Goal: Information Seeking & Learning: Compare options

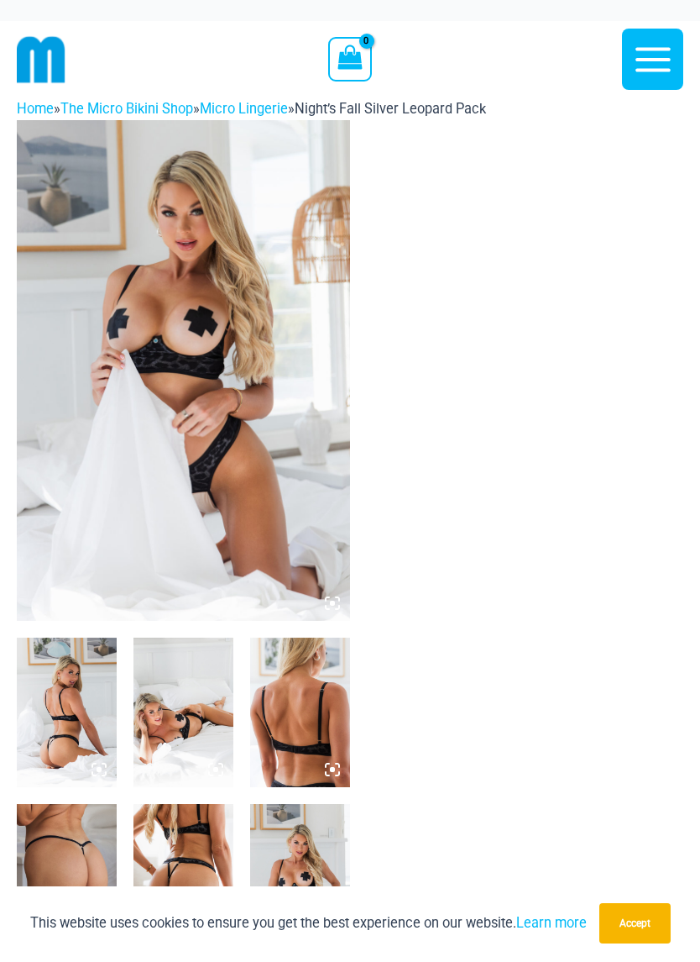
click at [108, 393] on img at bounding box center [183, 372] width 333 height 501
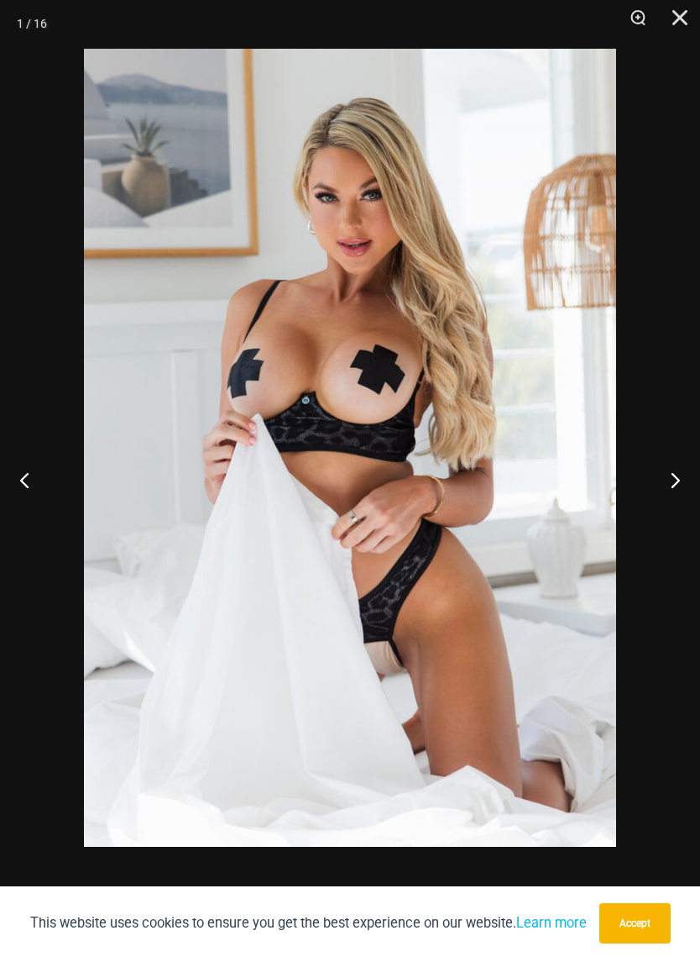
click at [658, 491] on button "Next" at bounding box center [668, 481] width 63 height 84
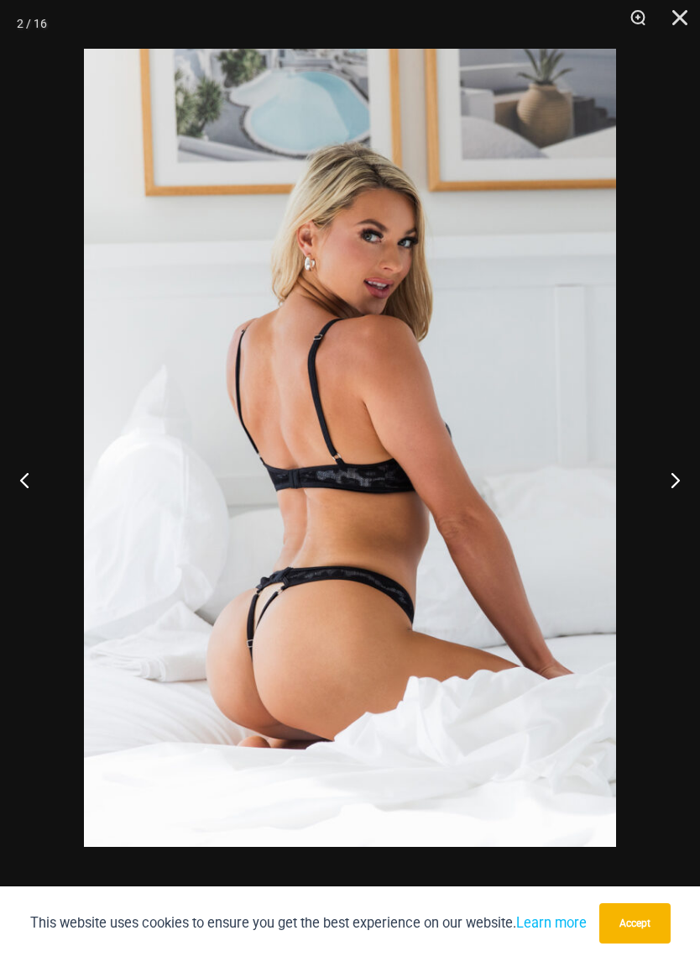
click at [668, 496] on button "Next" at bounding box center [668, 481] width 63 height 84
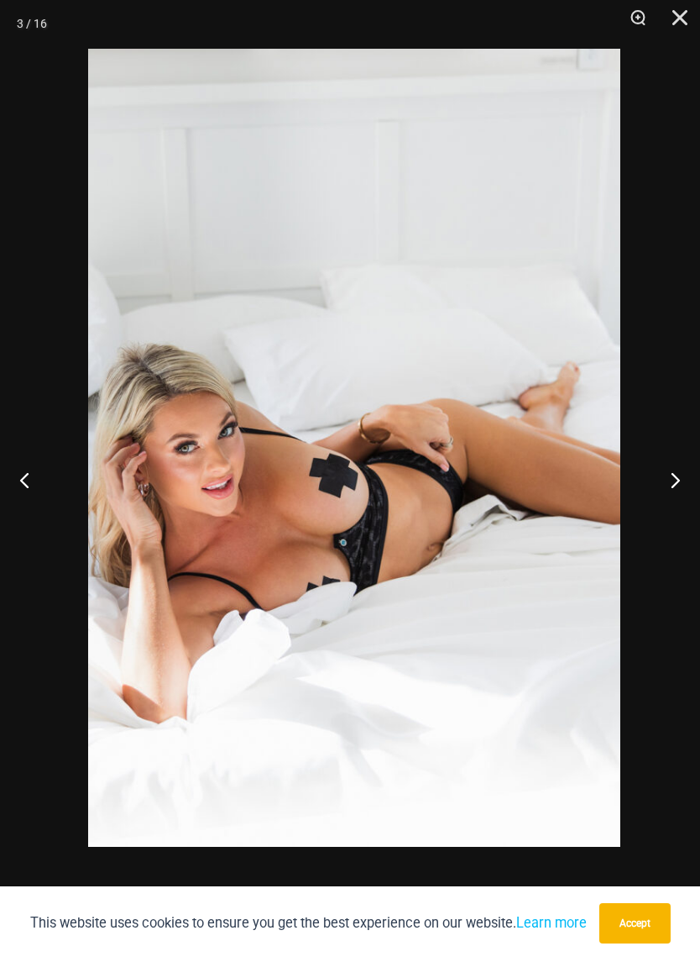
click at [661, 496] on button "Next" at bounding box center [668, 481] width 63 height 84
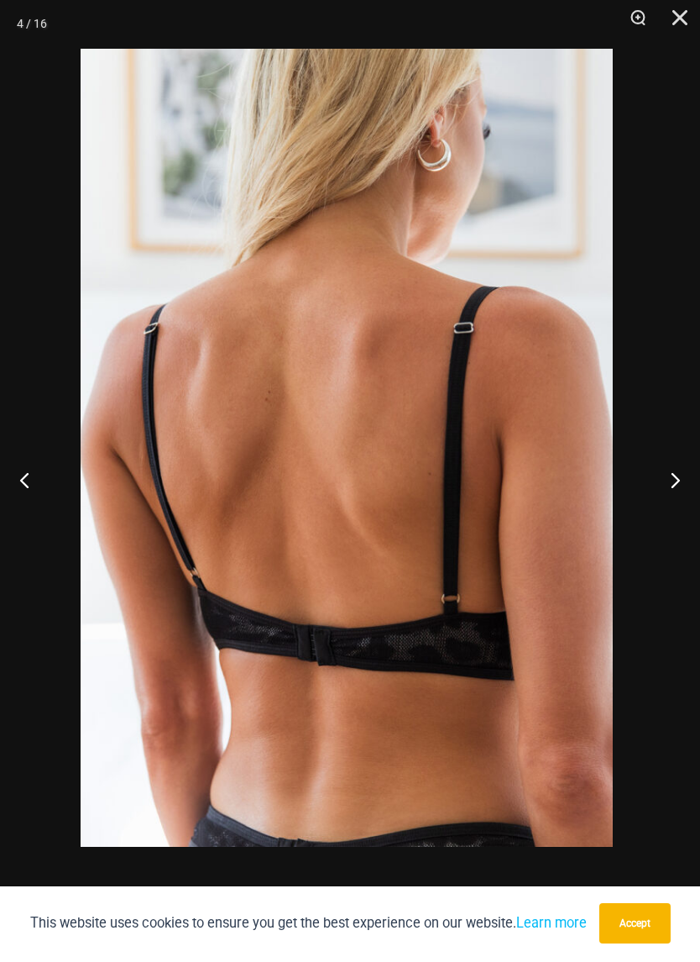
click at [667, 483] on button "Next" at bounding box center [668, 481] width 63 height 84
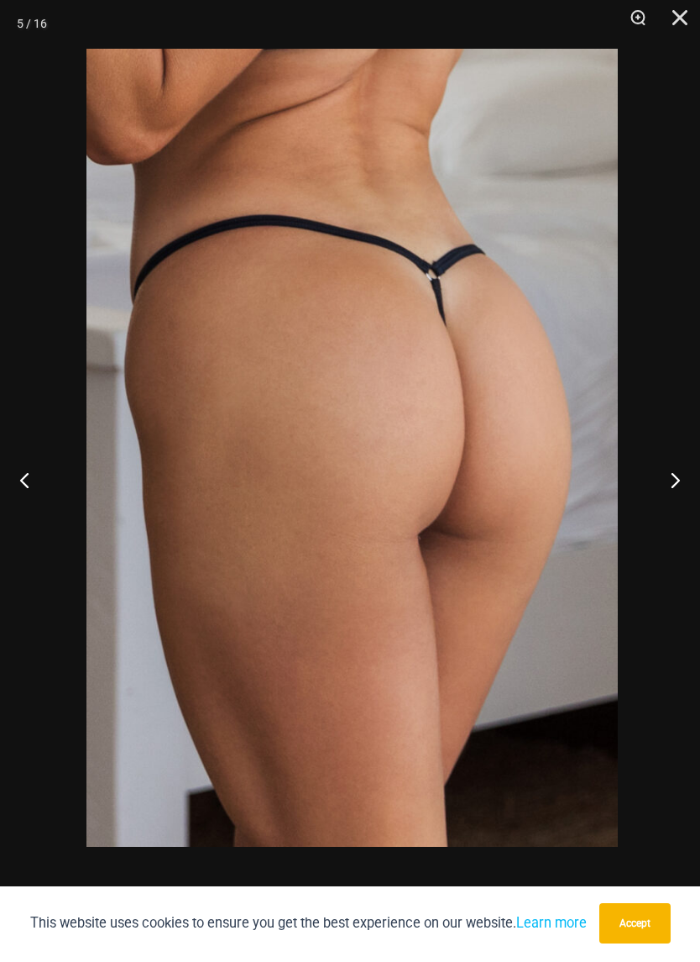
click at [666, 472] on button "Next" at bounding box center [668, 481] width 63 height 84
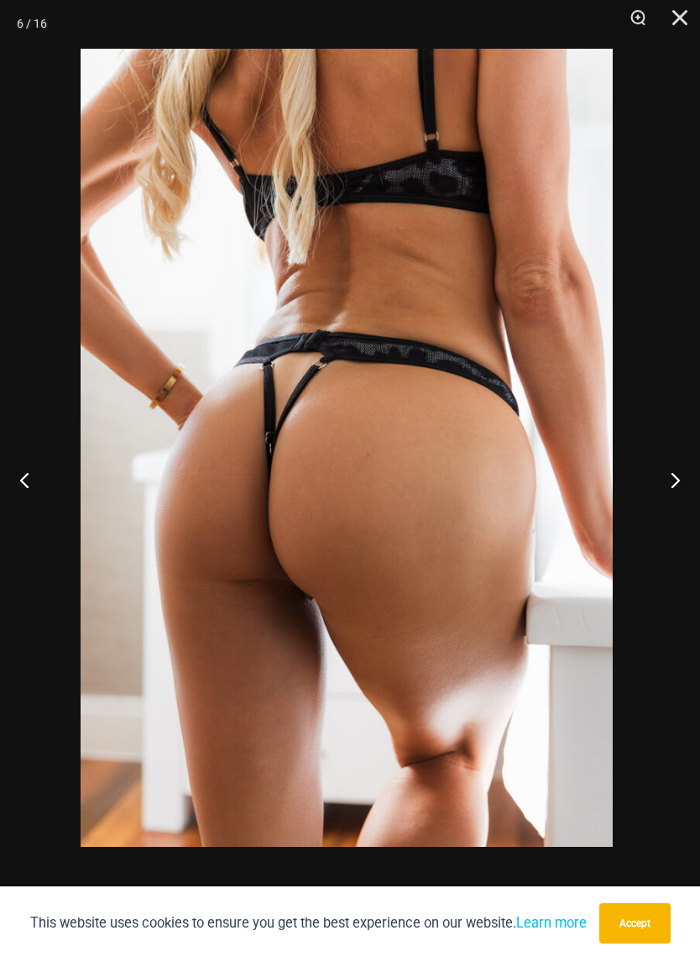
click at [659, 490] on button "Next" at bounding box center [668, 481] width 63 height 84
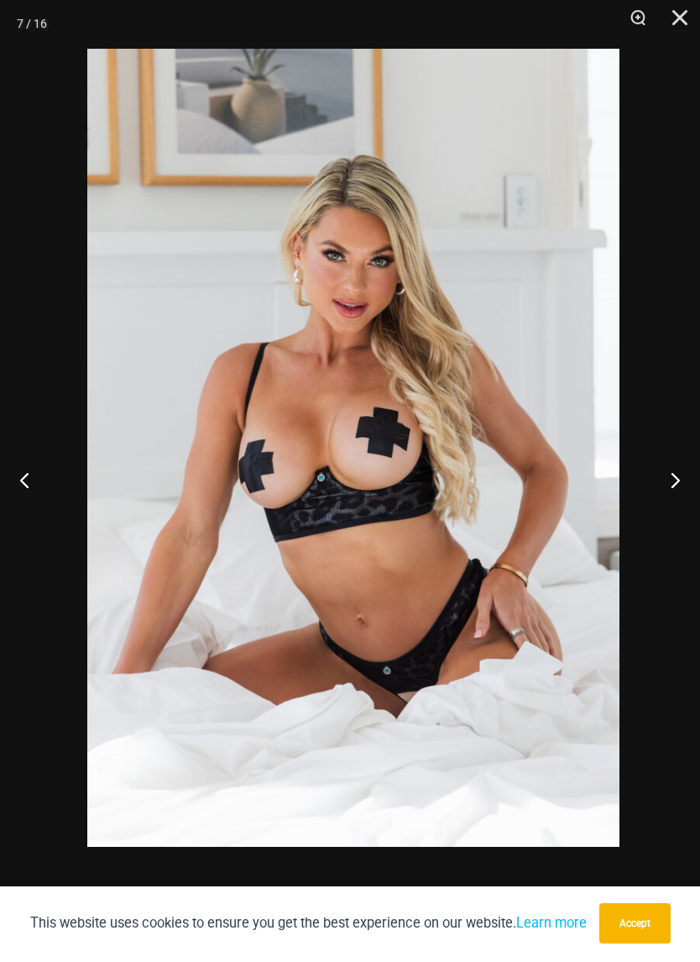
click at [659, 476] on button "Next" at bounding box center [668, 481] width 63 height 84
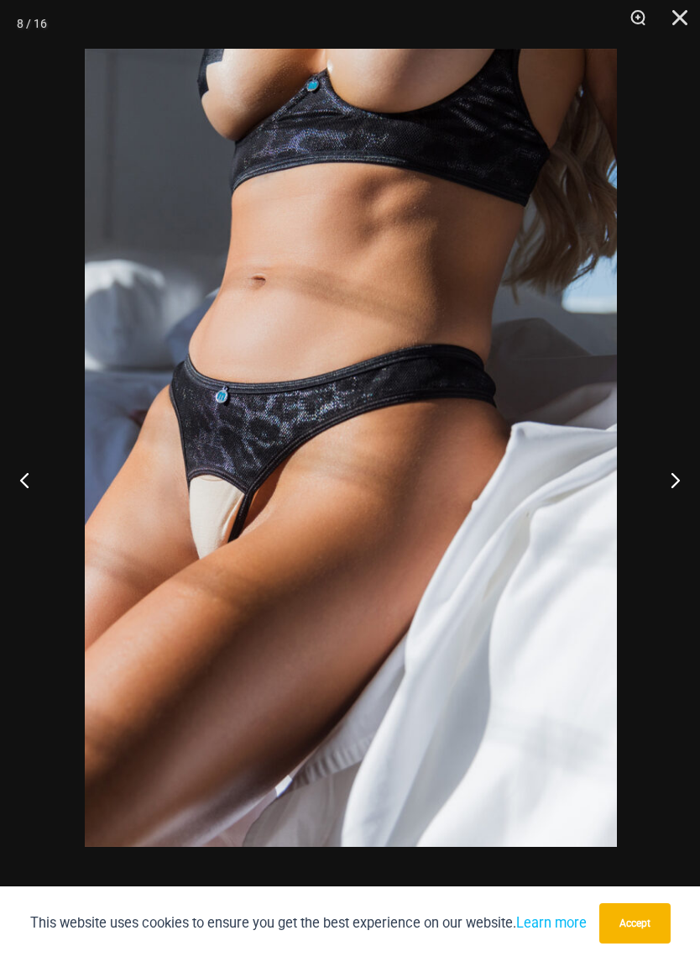
click at [665, 471] on button "Next" at bounding box center [668, 481] width 63 height 84
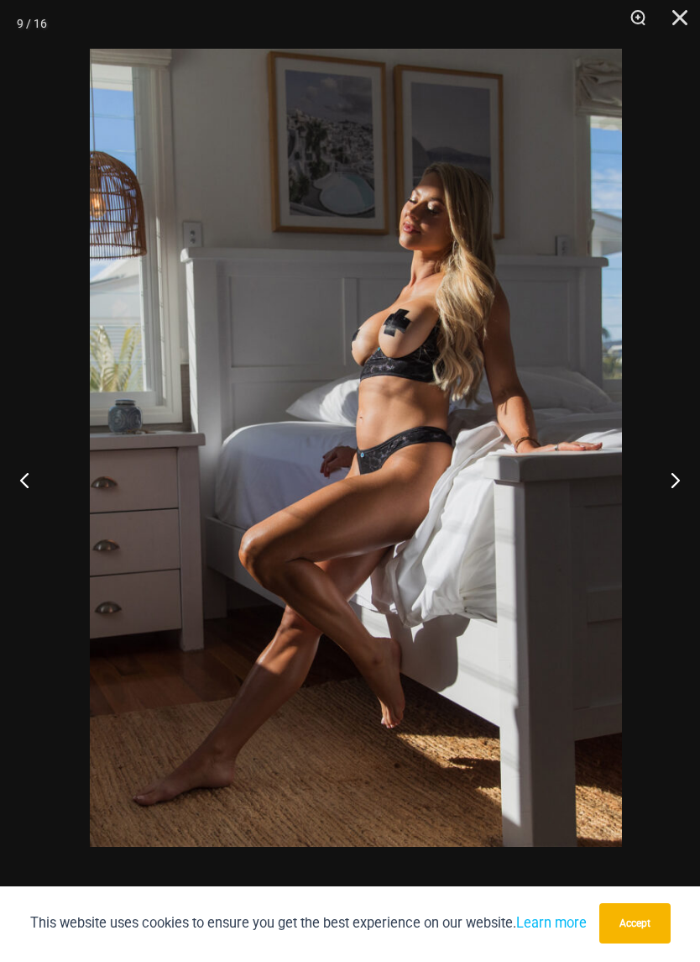
click at [672, 467] on button "Next" at bounding box center [668, 481] width 63 height 84
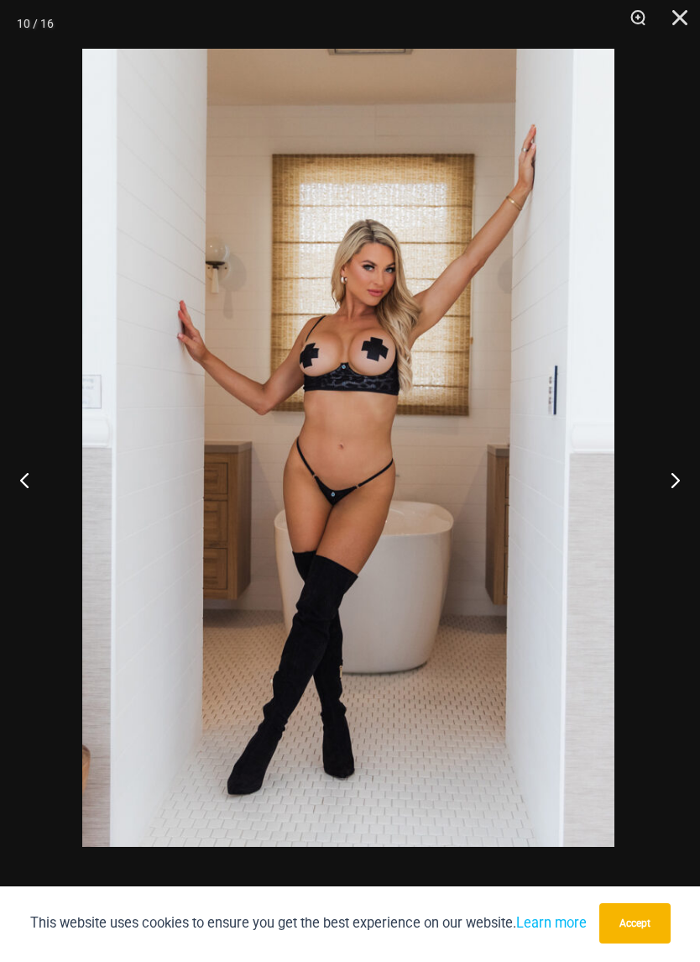
click at [664, 472] on button "Next" at bounding box center [668, 481] width 63 height 84
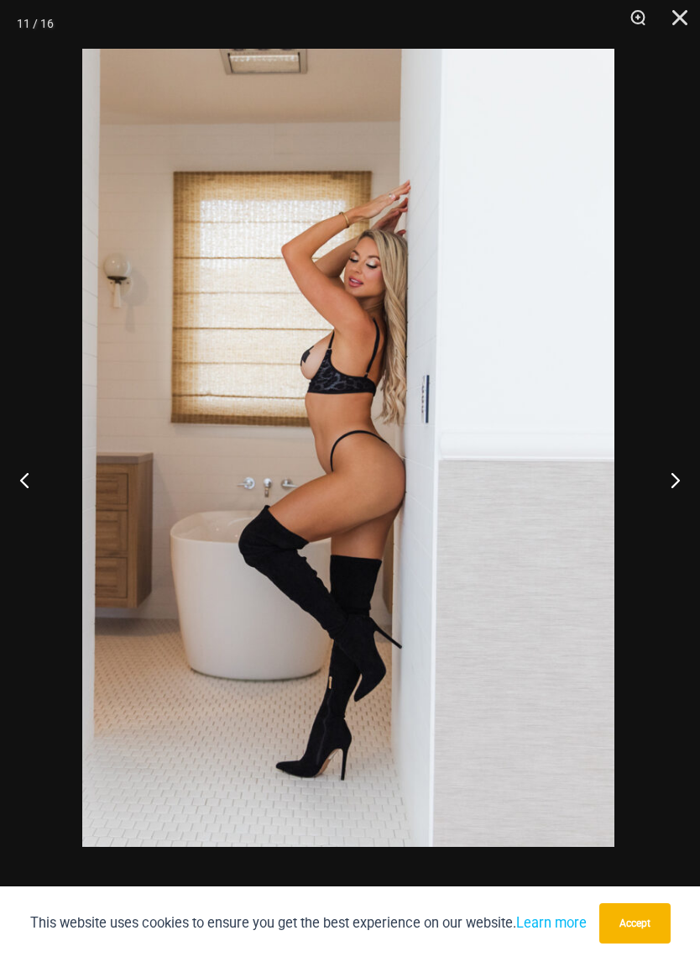
click at [667, 470] on button "Next" at bounding box center [668, 481] width 63 height 84
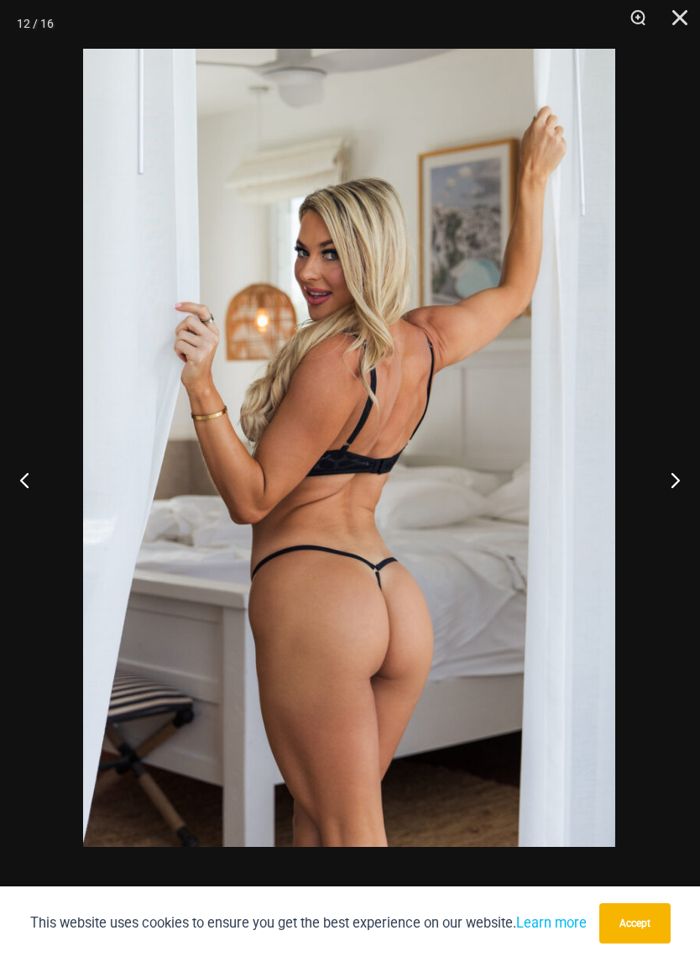
click at [667, 466] on button "Next" at bounding box center [668, 481] width 63 height 84
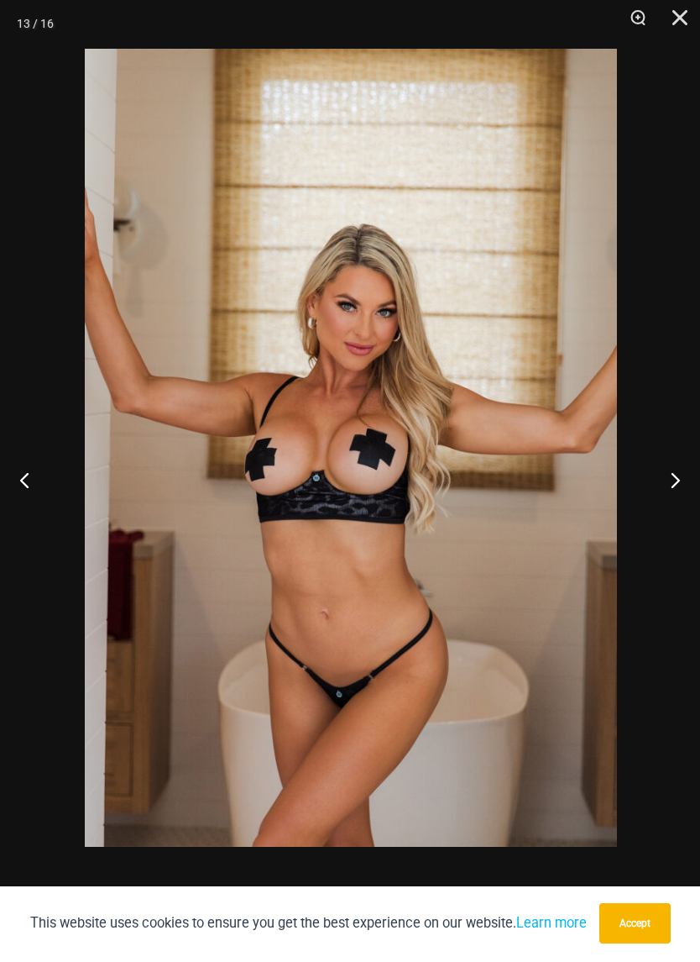
click at [667, 454] on button "Next" at bounding box center [668, 481] width 63 height 84
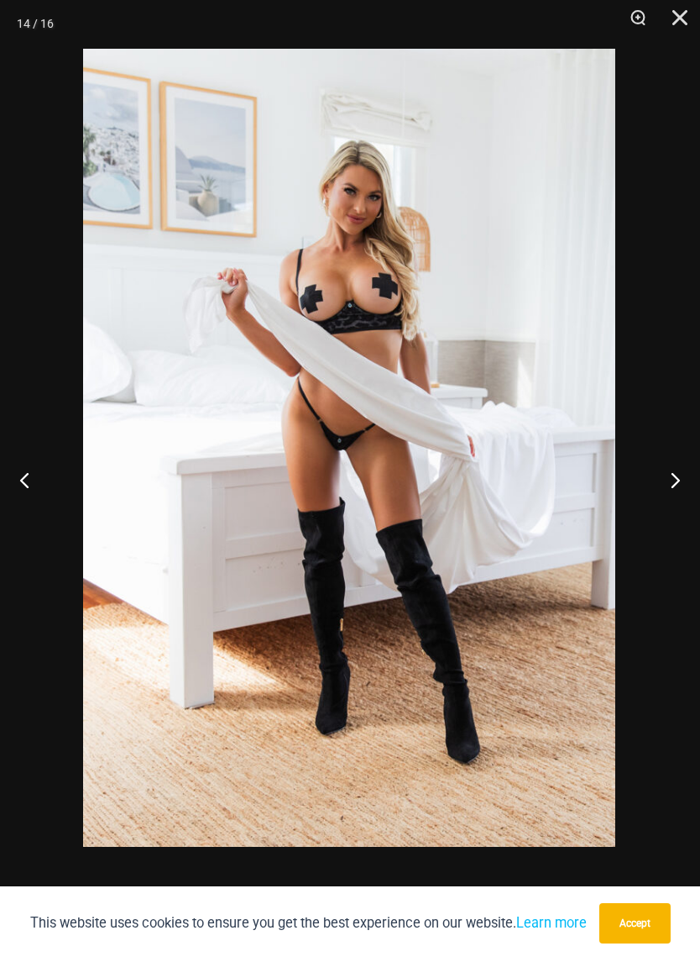
click at [672, 467] on button "Next" at bounding box center [668, 481] width 63 height 84
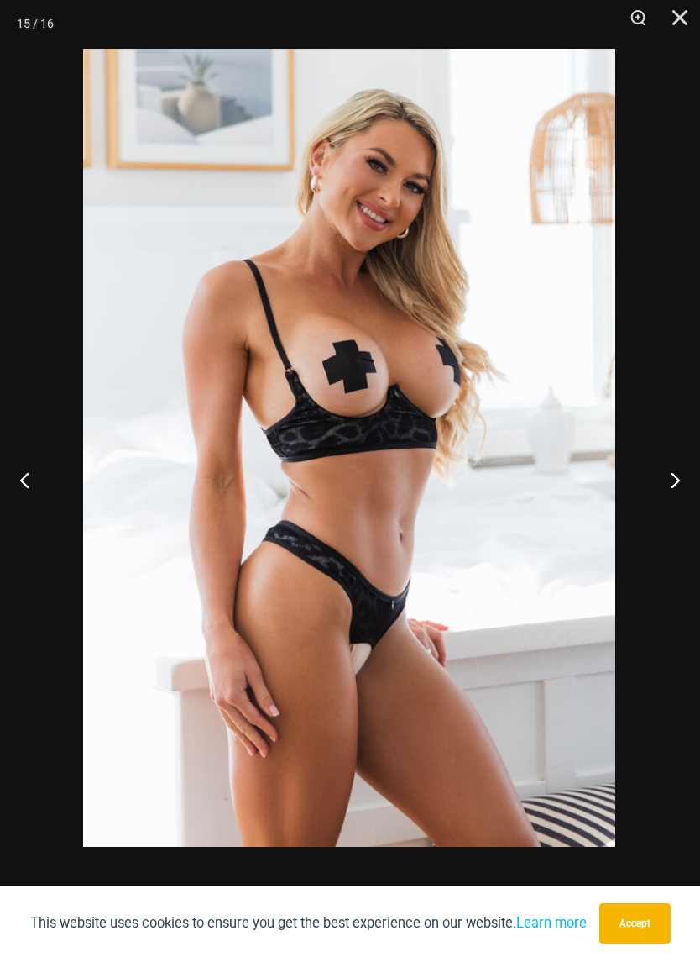
click at [663, 469] on button "Next" at bounding box center [668, 481] width 63 height 84
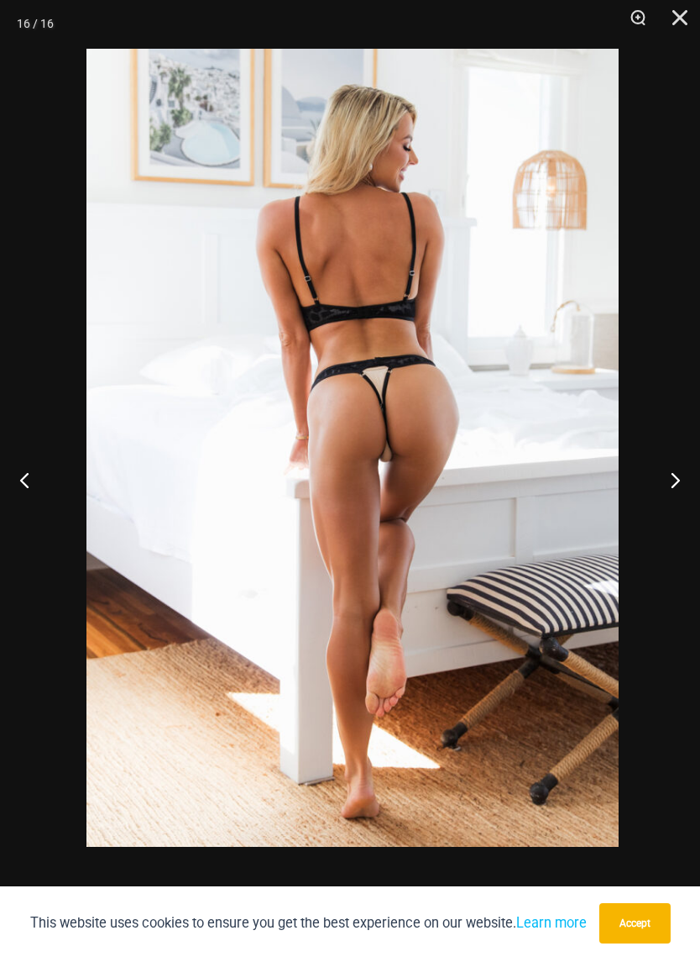
click at [670, 23] on button "Close" at bounding box center [674, 25] width 42 height 50
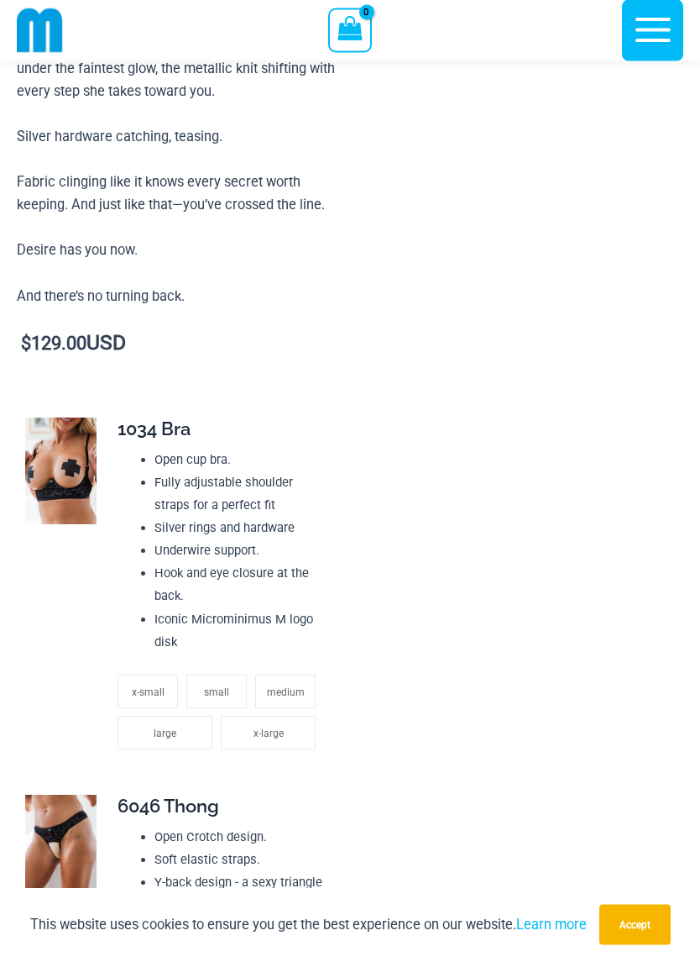
scroll to position [1823, 0]
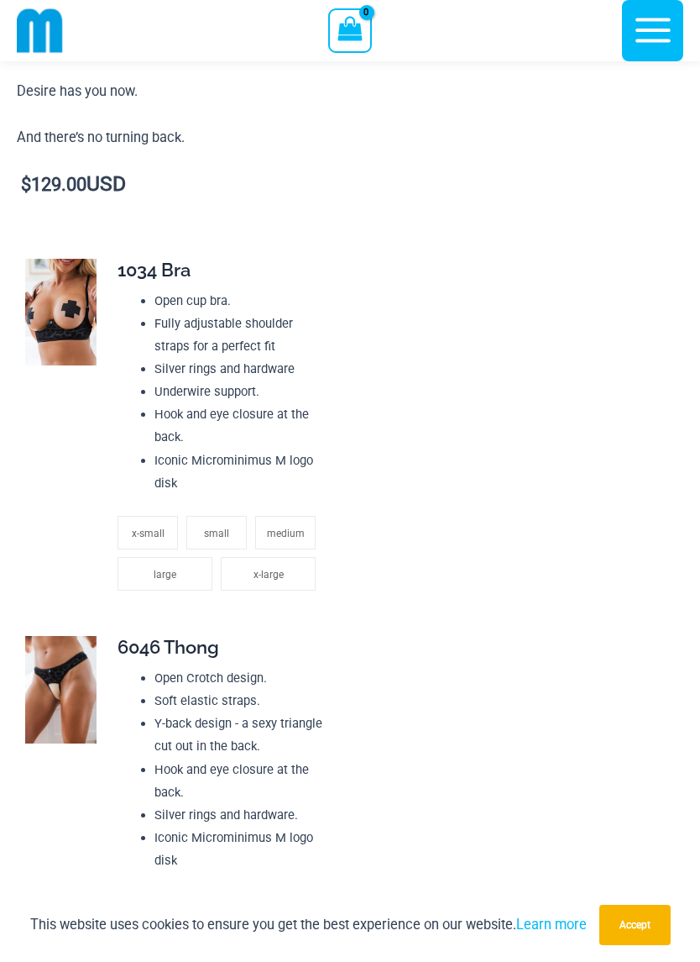
click at [54, 320] on img at bounding box center [60, 313] width 71 height 108
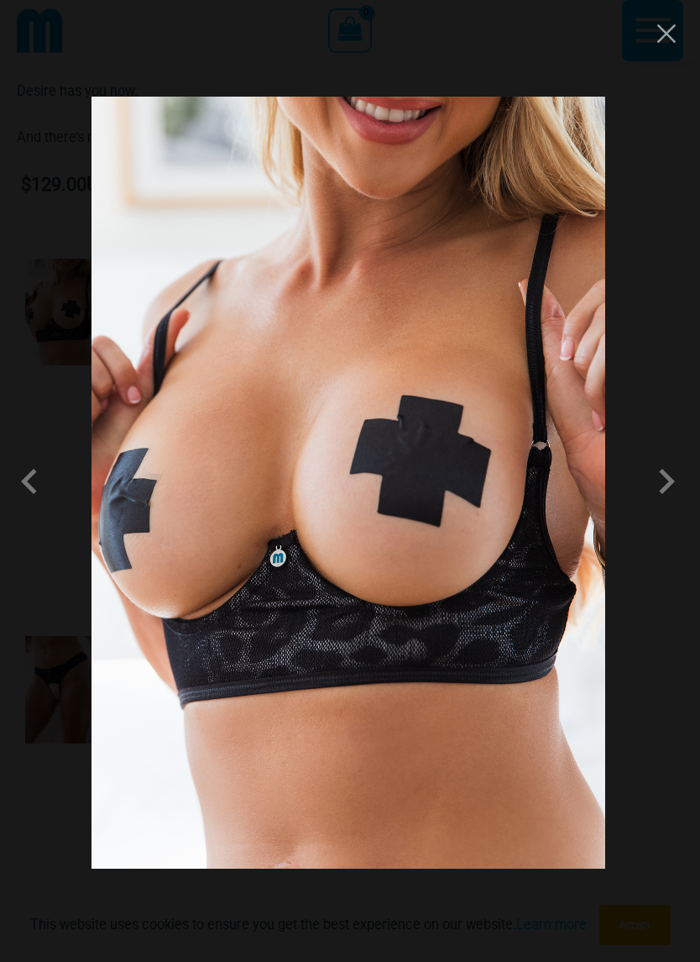
click at [673, 500] on span at bounding box center [667, 481] width 50 height 50
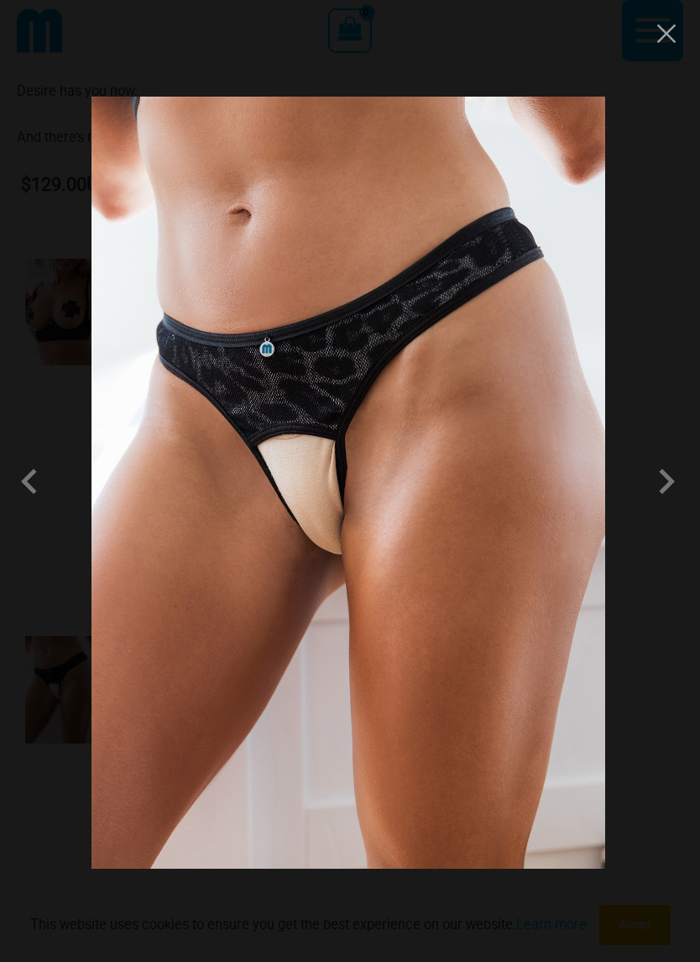
click at [667, 18] on div at bounding box center [350, 481] width 700 height 962
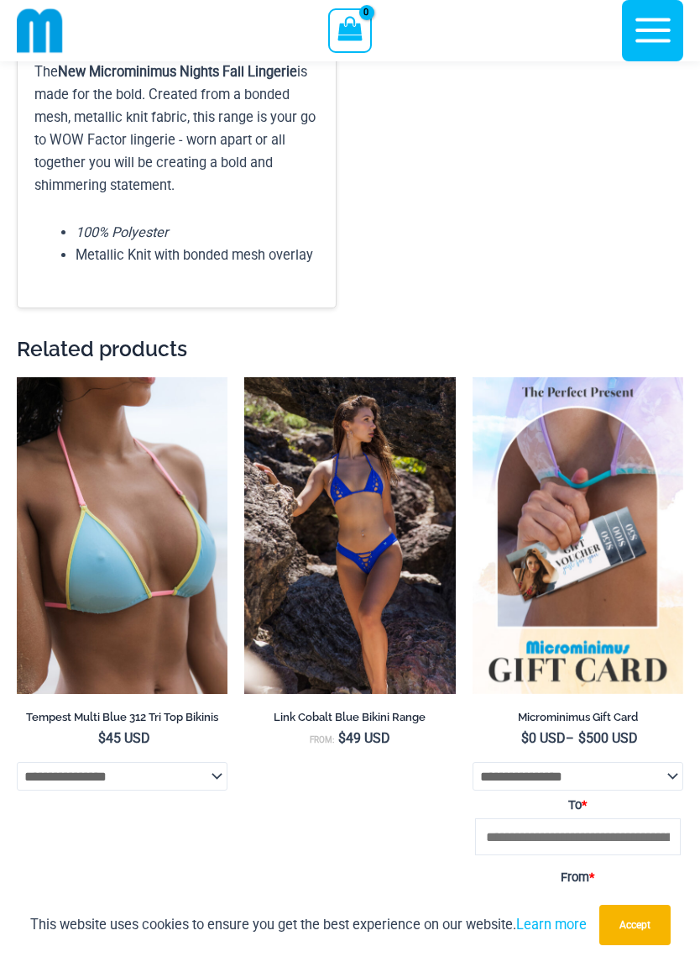
scroll to position [3863, 0]
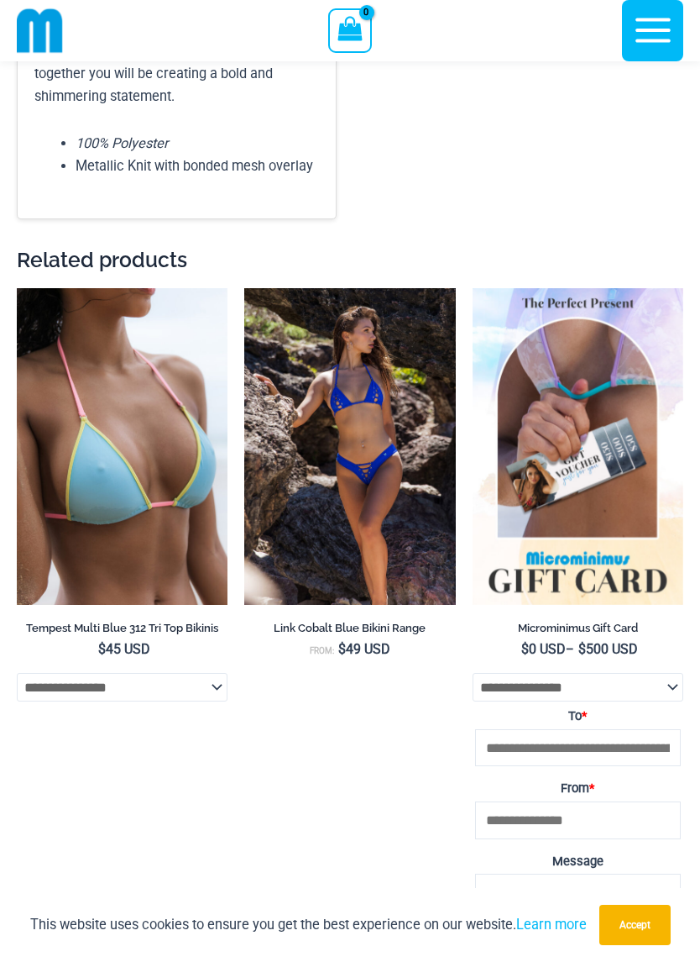
click at [244, 288] on img at bounding box center [244, 288] width 0 height 0
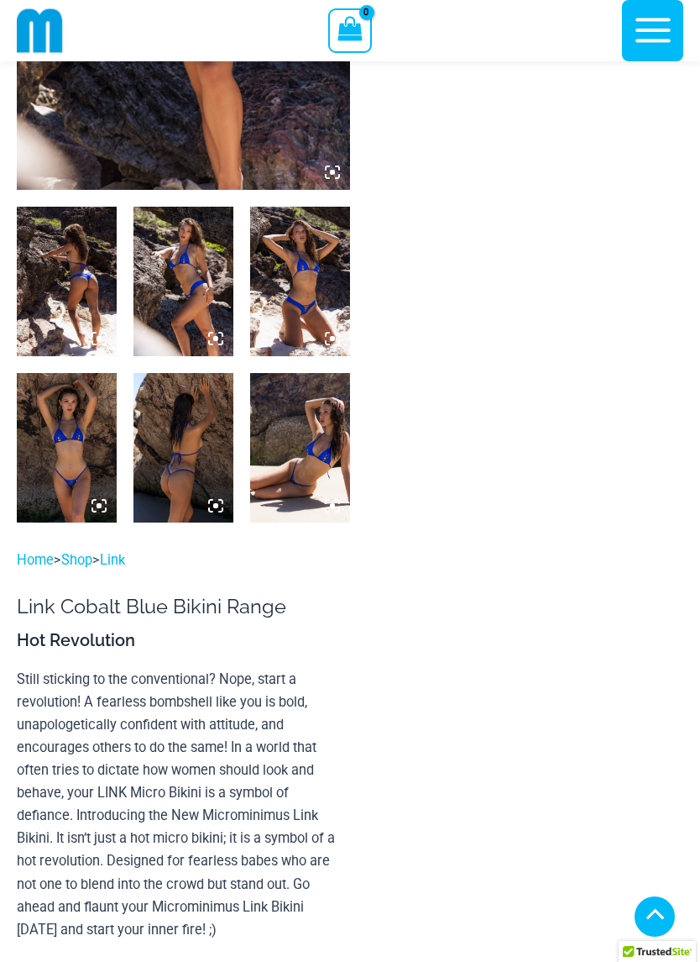
scroll to position [429, 0]
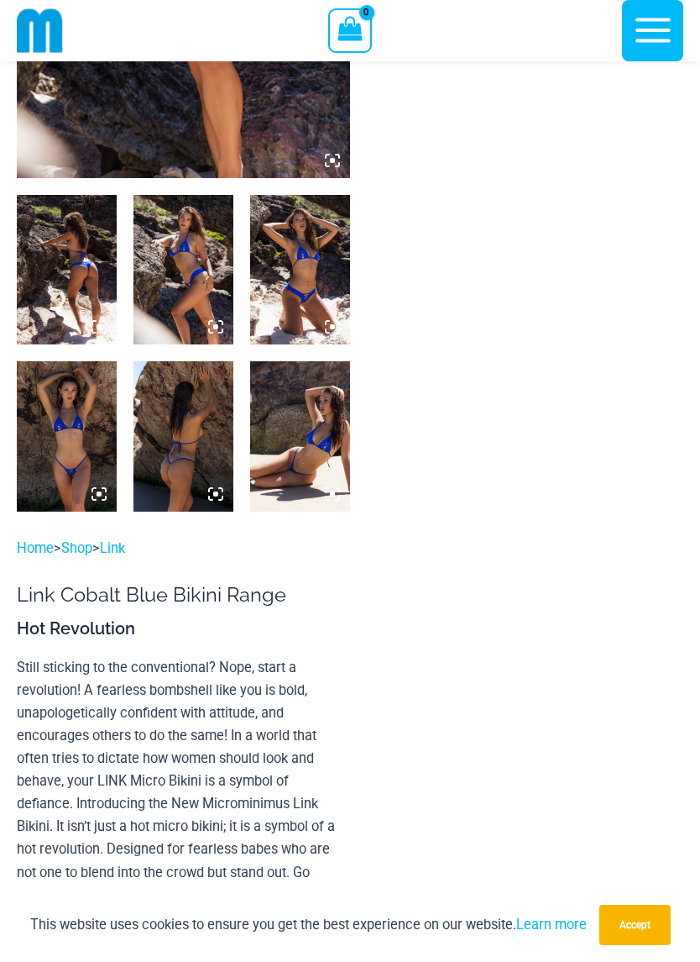
click at [287, 296] on img at bounding box center [300, 269] width 100 height 149
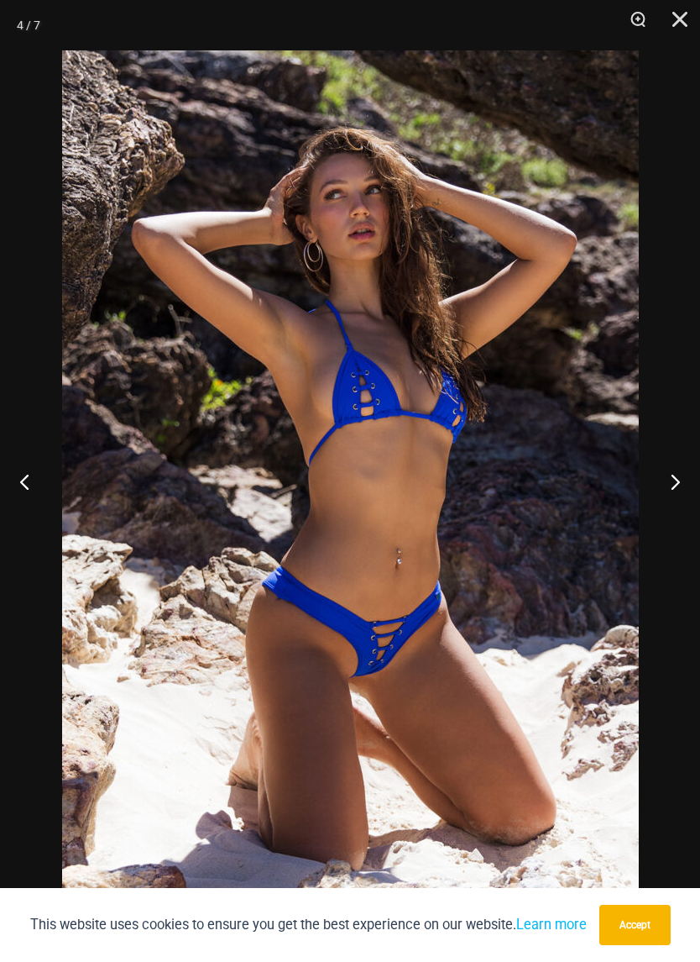
click at [674, 35] on button "Close" at bounding box center [674, 25] width 42 height 50
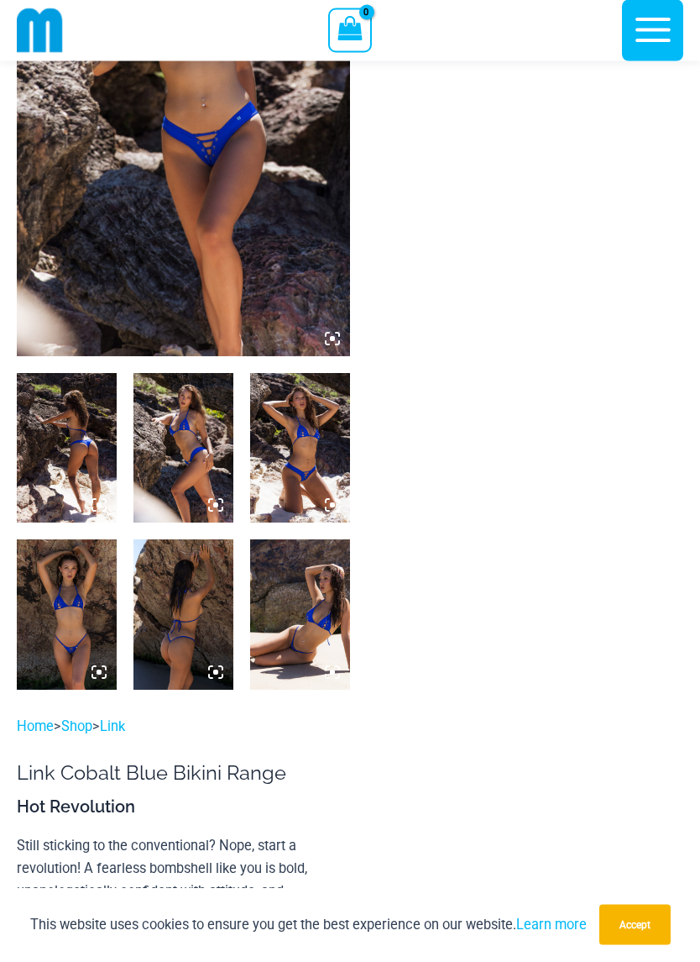
scroll to position [0, 0]
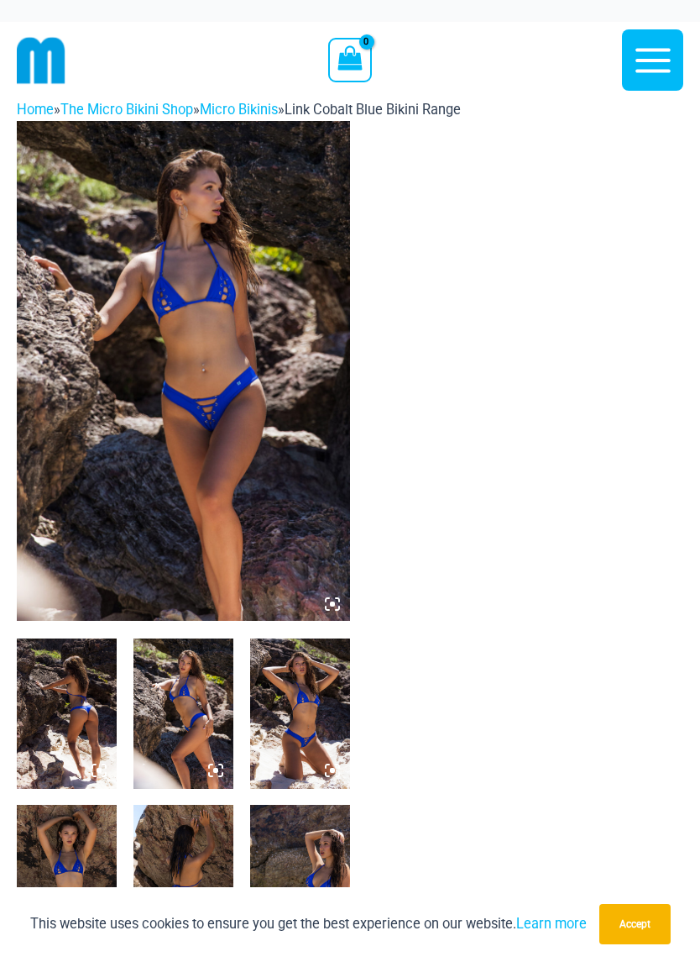
click at [178, 342] on img at bounding box center [183, 372] width 333 height 501
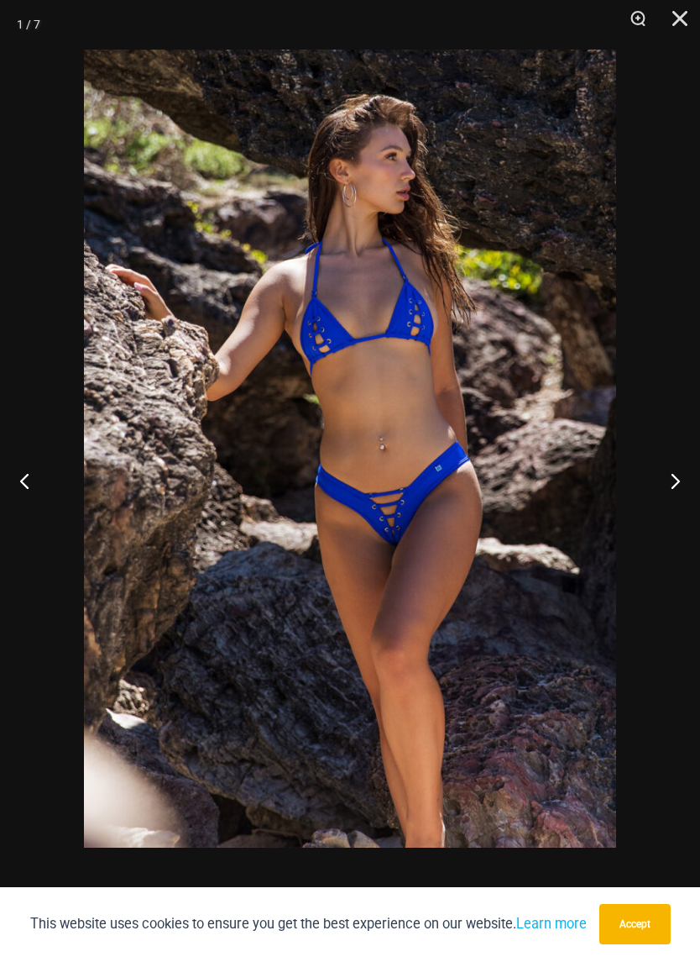
click at [679, 475] on button "Next" at bounding box center [668, 481] width 63 height 84
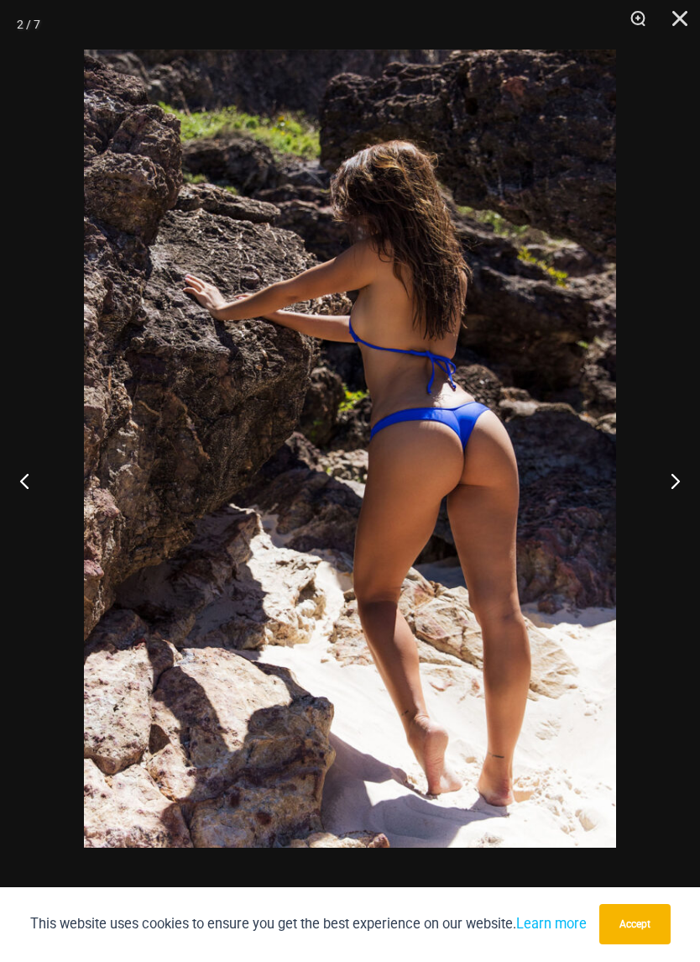
click at [672, 481] on button "Next" at bounding box center [668, 481] width 63 height 84
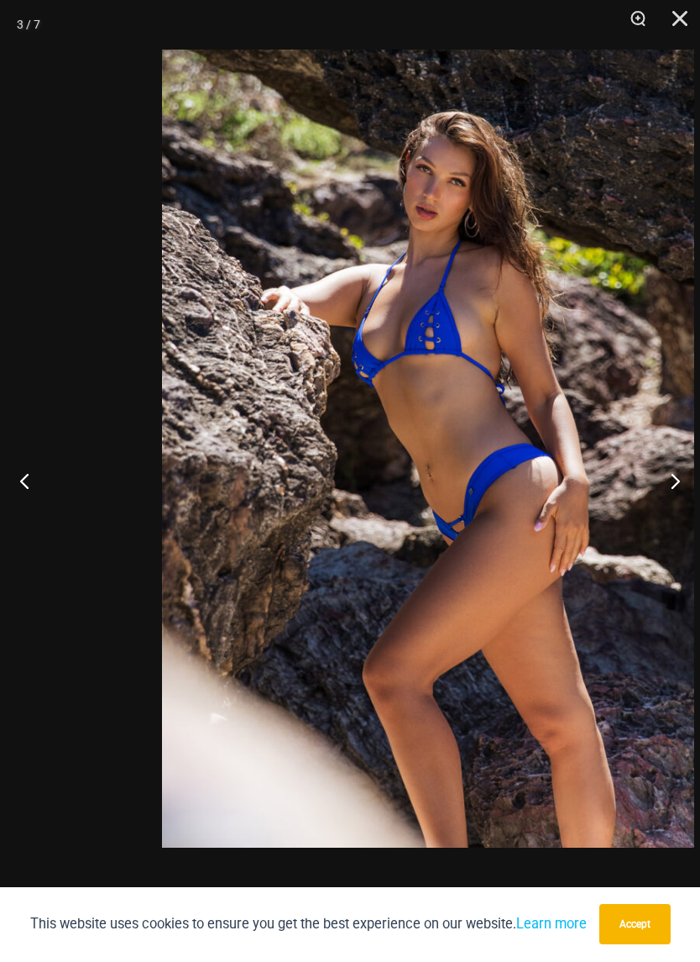
click at [678, 484] on button "Next" at bounding box center [668, 481] width 63 height 84
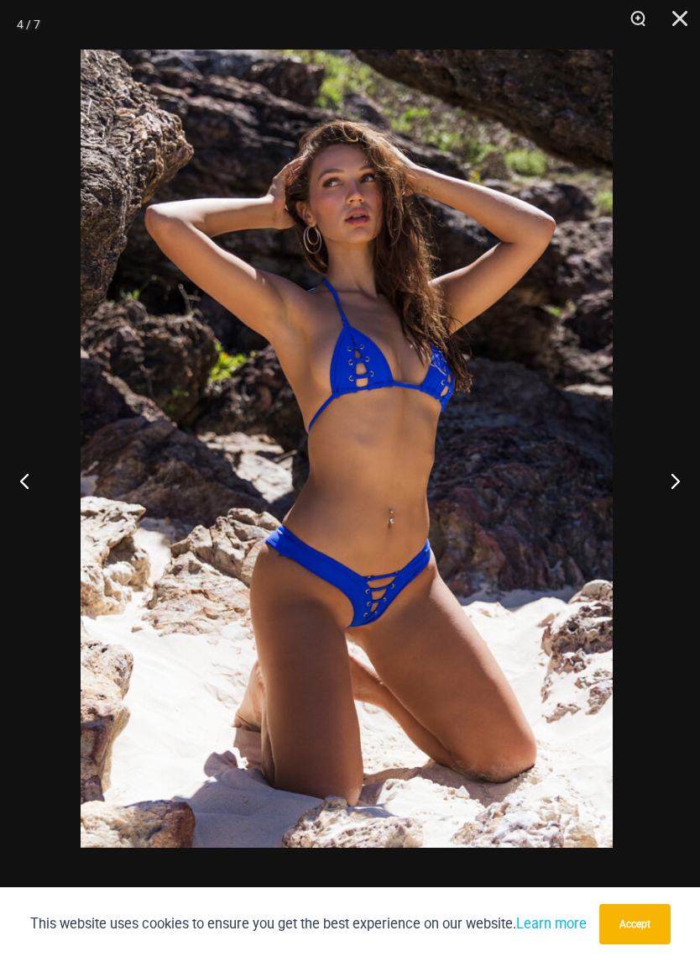
click at [674, 489] on button "Next" at bounding box center [668, 481] width 63 height 84
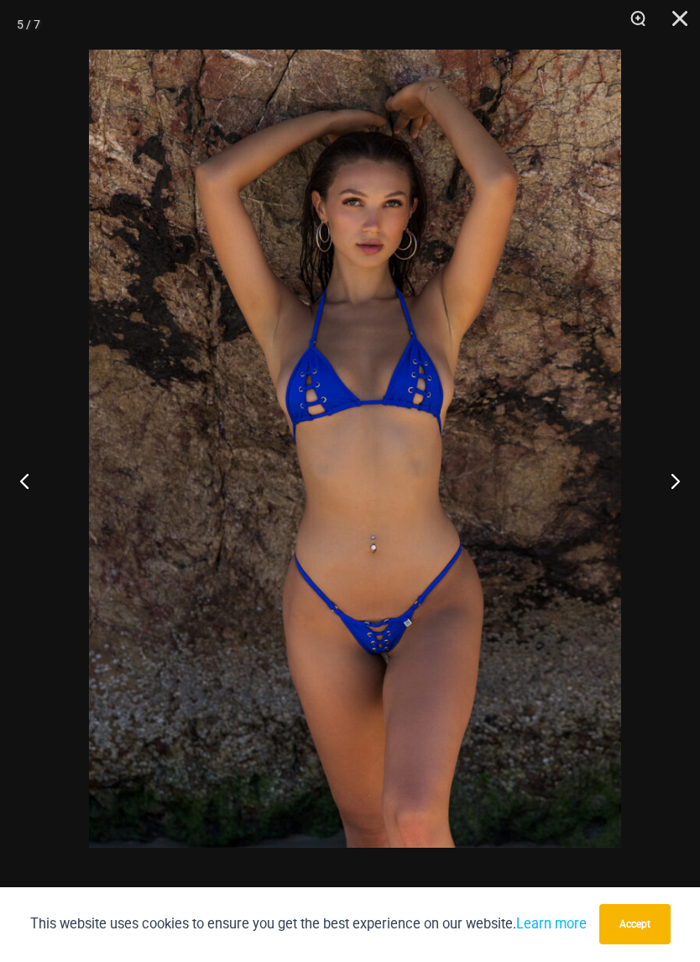
click at [667, 474] on button "Next" at bounding box center [668, 481] width 63 height 84
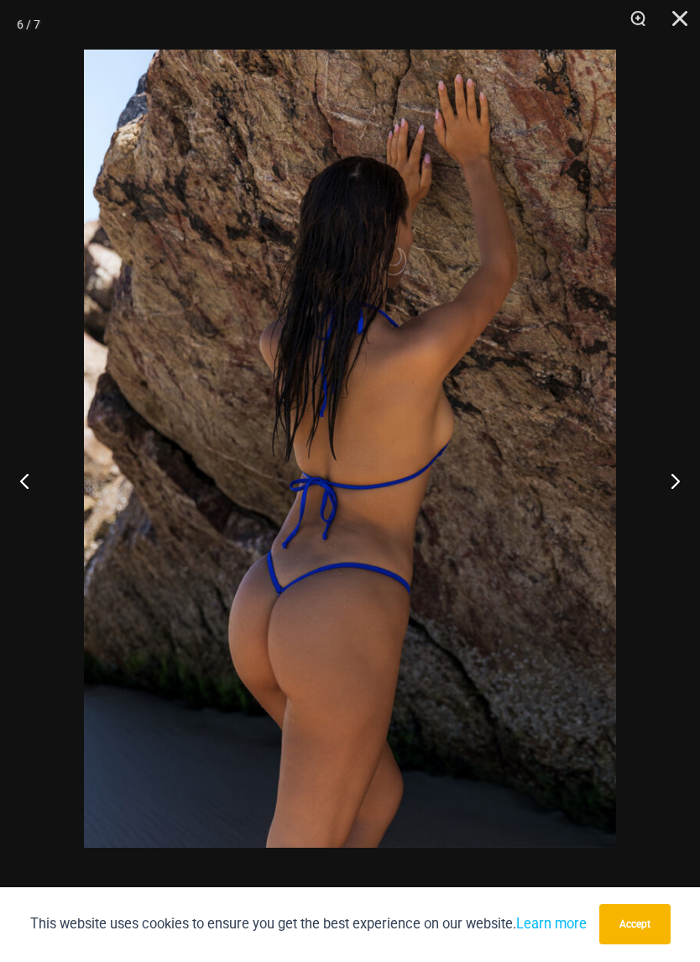
click at [674, 474] on button "Next" at bounding box center [668, 481] width 63 height 84
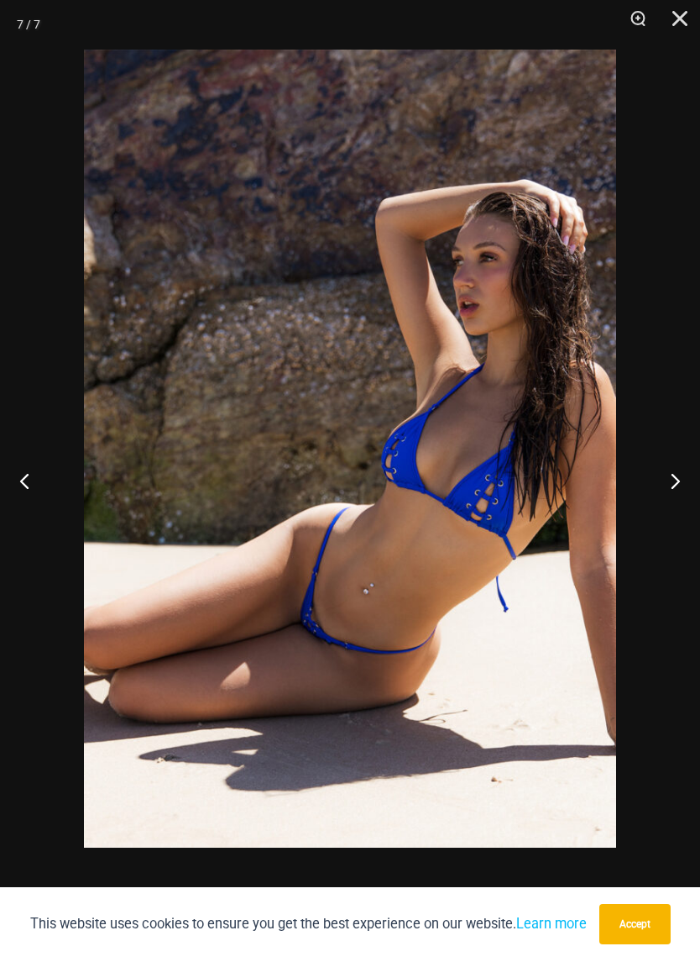
click at [675, 20] on button "Close" at bounding box center [674, 25] width 42 height 50
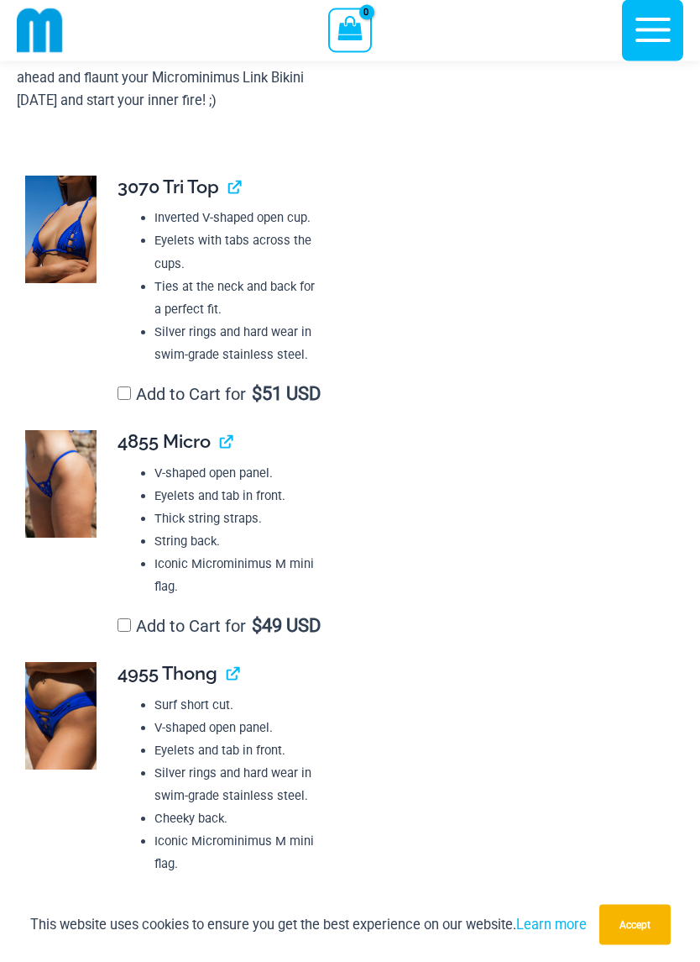
scroll to position [1246, 0]
click at [60, 236] on img at bounding box center [60, 230] width 71 height 108
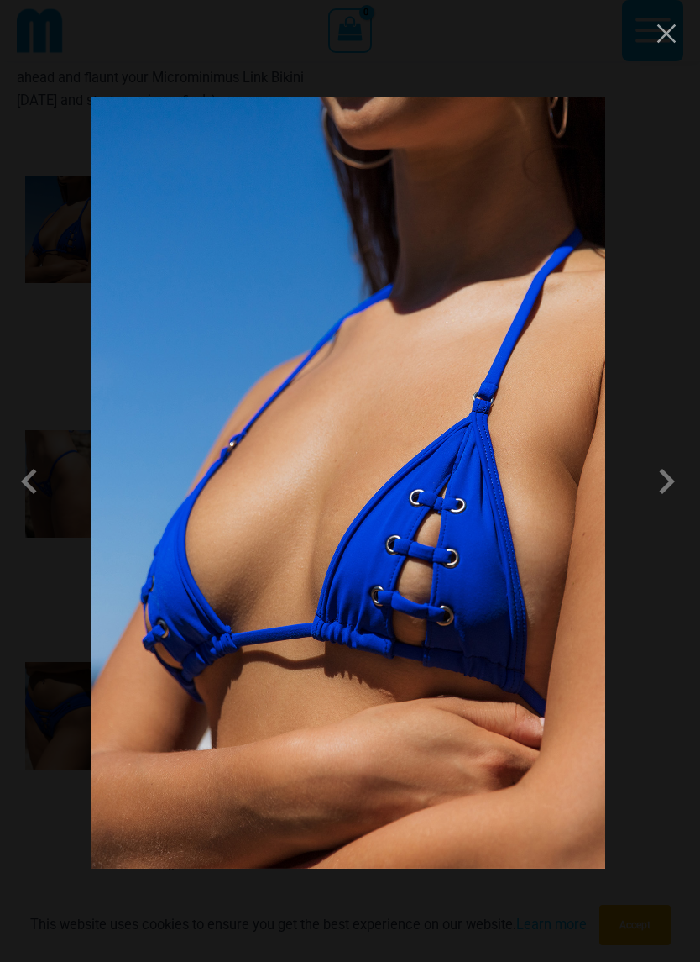
click at [670, 487] on span at bounding box center [667, 481] width 50 height 50
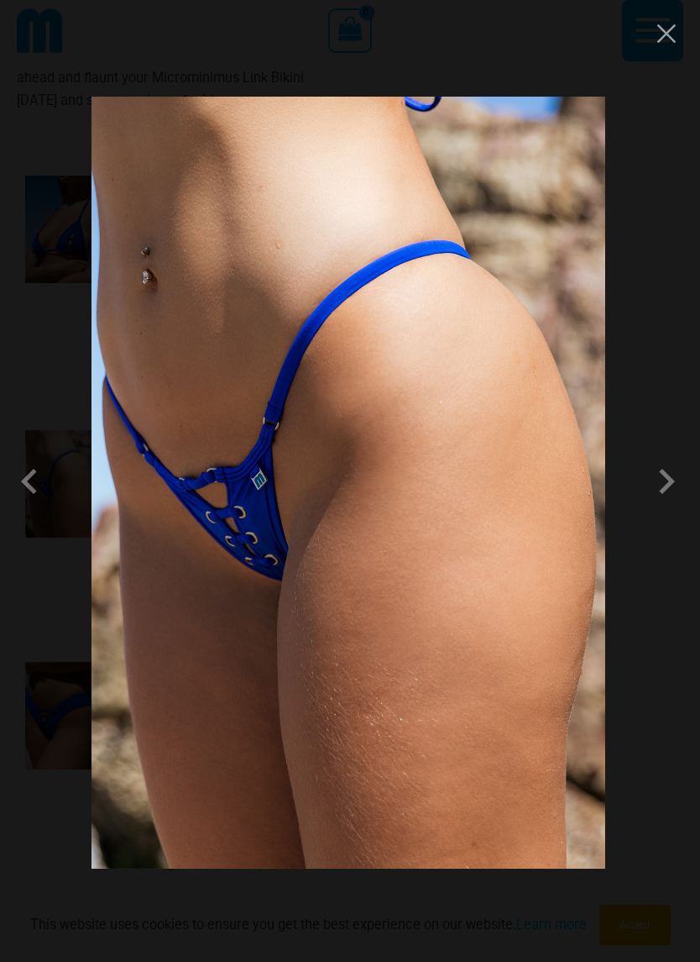
click at [650, 473] on span at bounding box center [667, 481] width 50 height 50
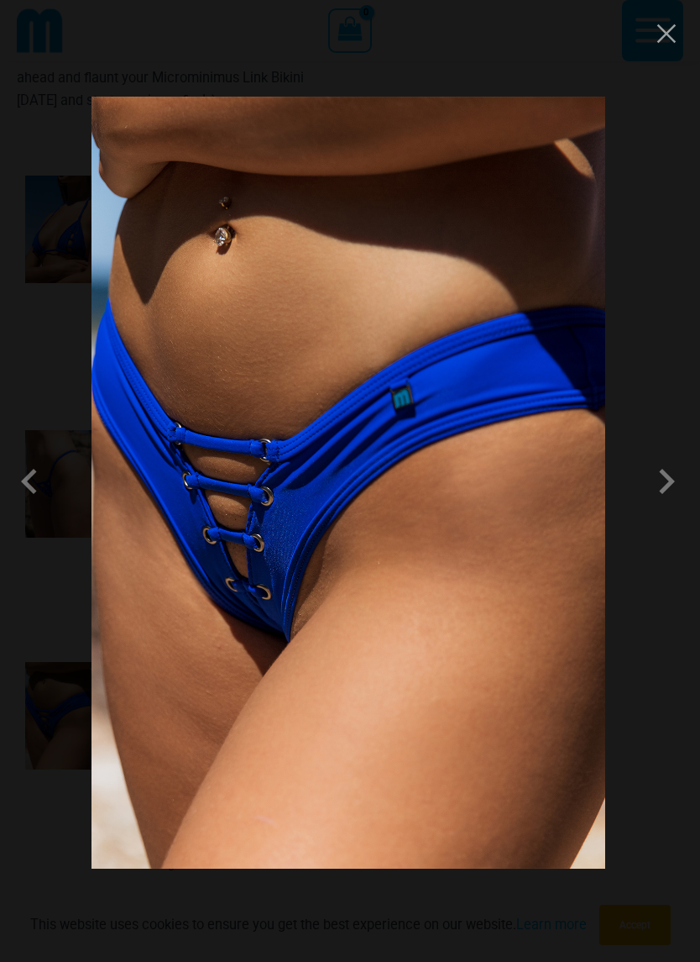
click at [668, 466] on span at bounding box center [667, 481] width 50 height 50
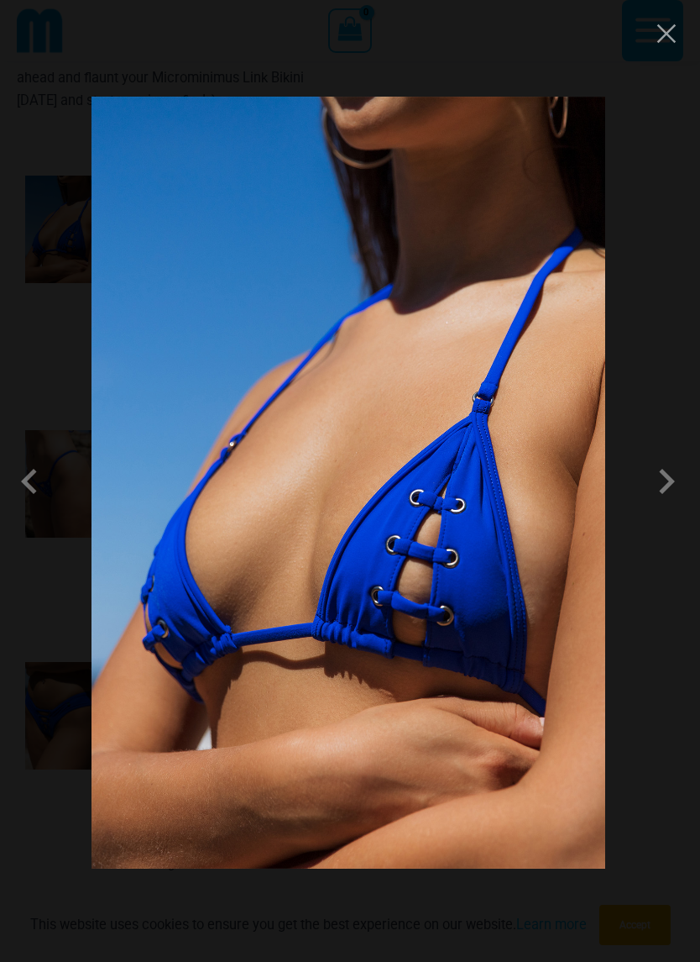
click at [661, 35] on button "Close" at bounding box center [666, 33] width 25 height 25
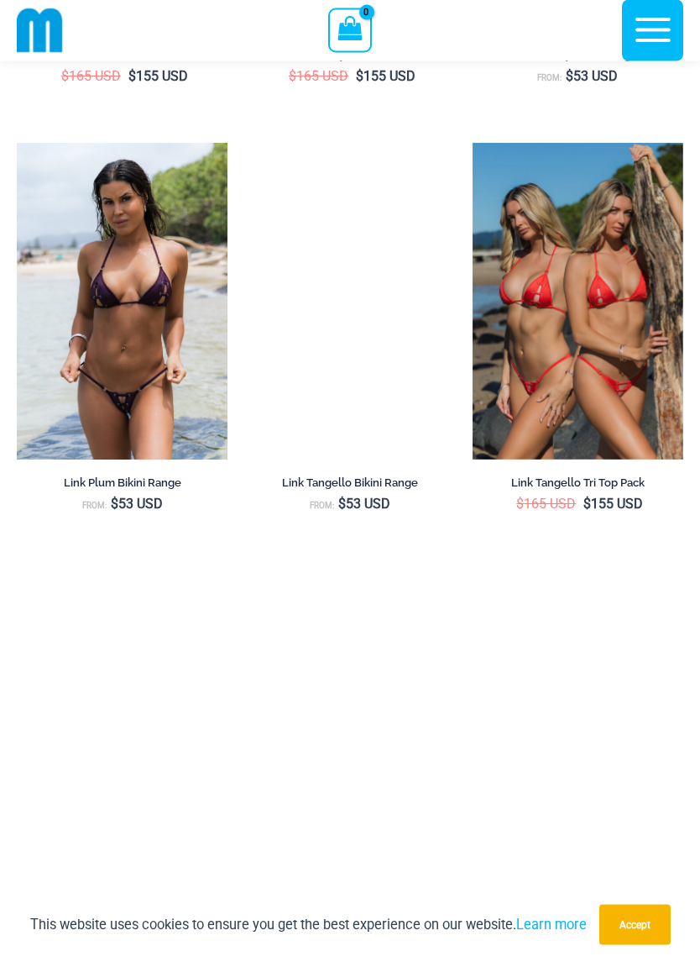
scroll to position [3388, 0]
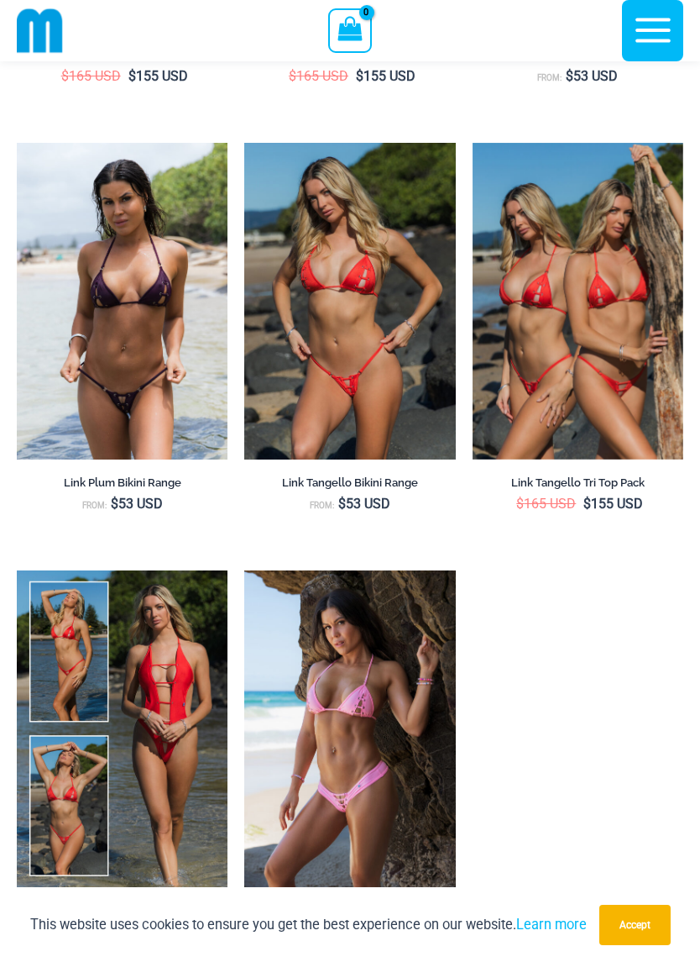
click at [244, 143] on img at bounding box center [244, 143] width 0 height 0
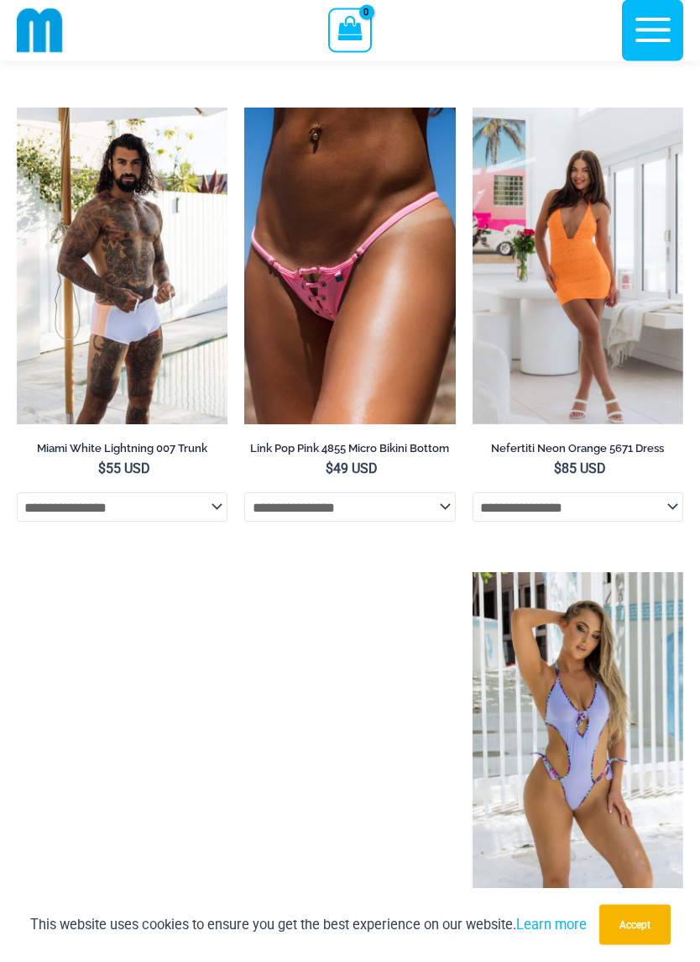
scroll to position [6081, 0]
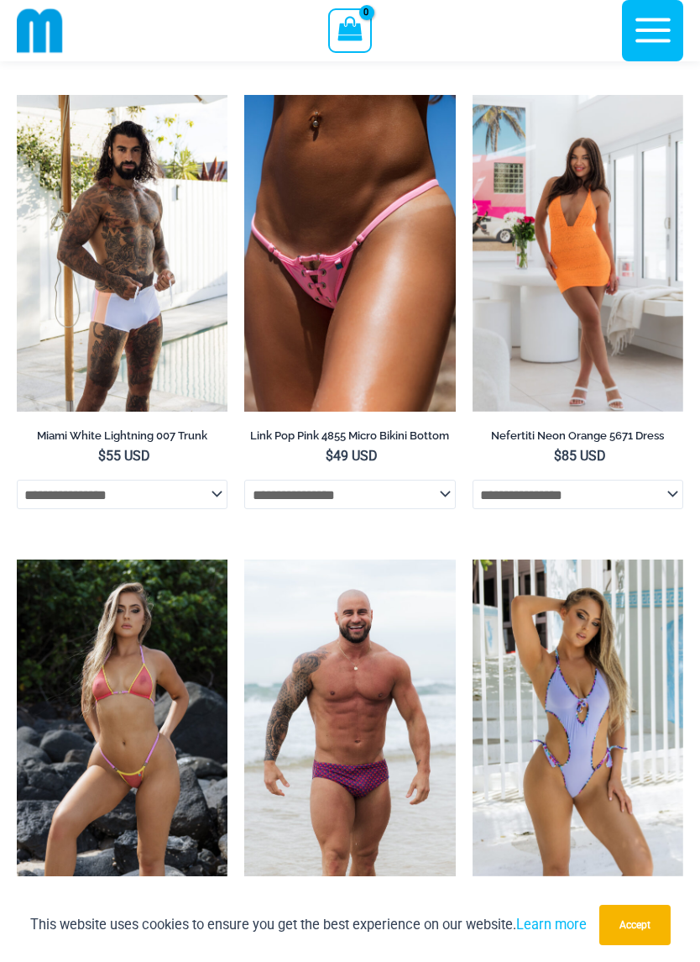
click at [244, 95] on img at bounding box center [244, 95] width 0 height 0
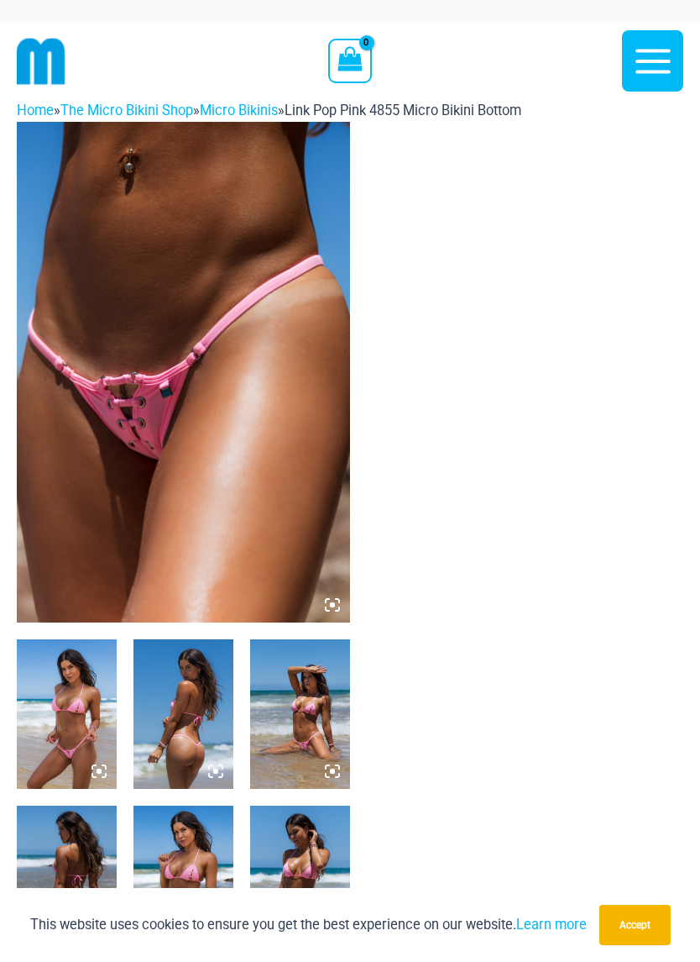
click at [156, 354] on img at bounding box center [183, 372] width 333 height 501
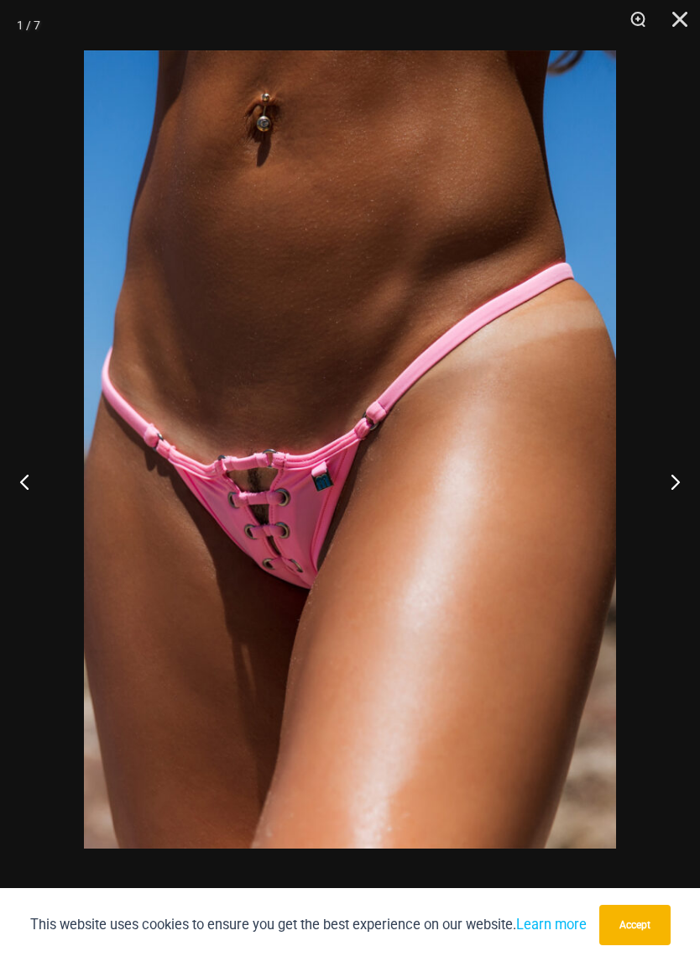
click at [674, 481] on button "Next" at bounding box center [668, 481] width 63 height 84
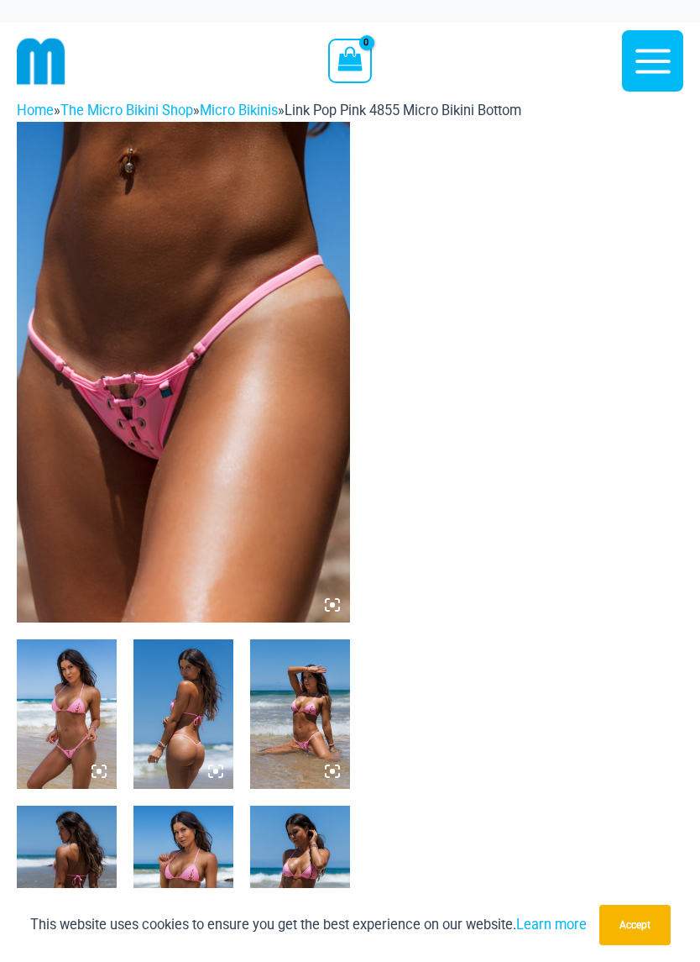
click at [181, 708] on img at bounding box center [184, 713] width 100 height 149
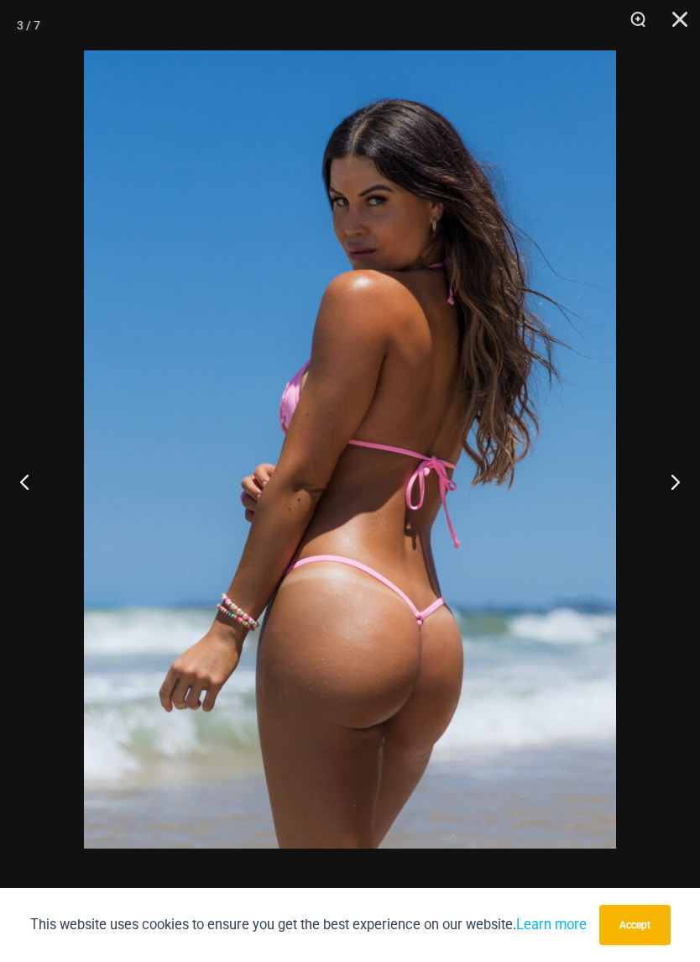
click at [678, 480] on button "Next" at bounding box center [668, 481] width 63 height 84
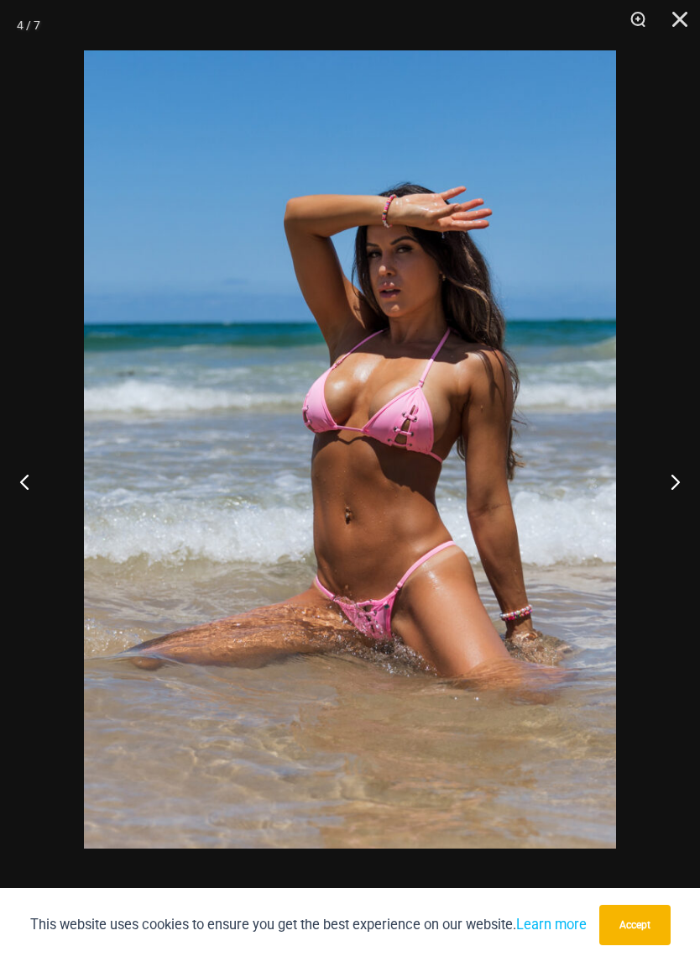
click at [665, 479] on button "Next" at bounding box center [668, 481] width 63 height 84
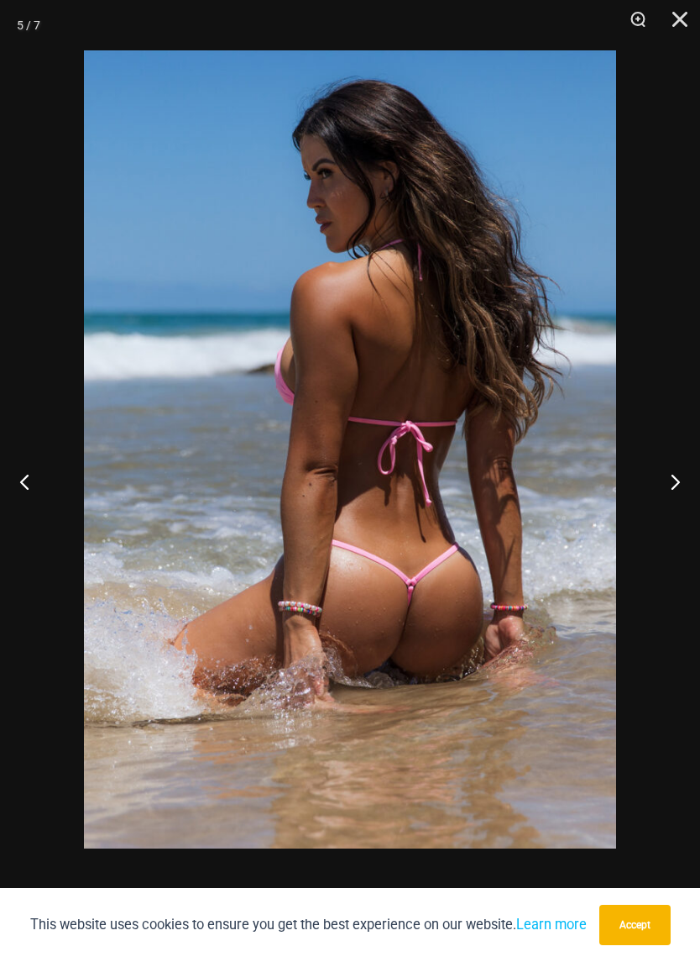
click at [669, 490] on button "Next" at bounding box center [668, 481] width 63 height 84
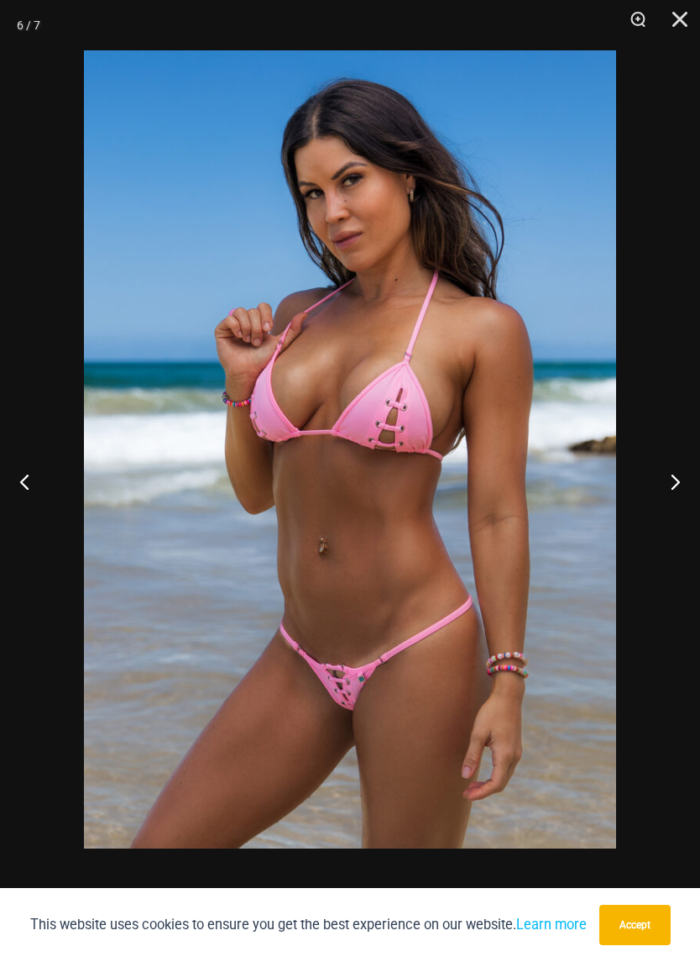
click at [678, 485] on button "Next" at bounding box center [668, 481] width 63 height 84
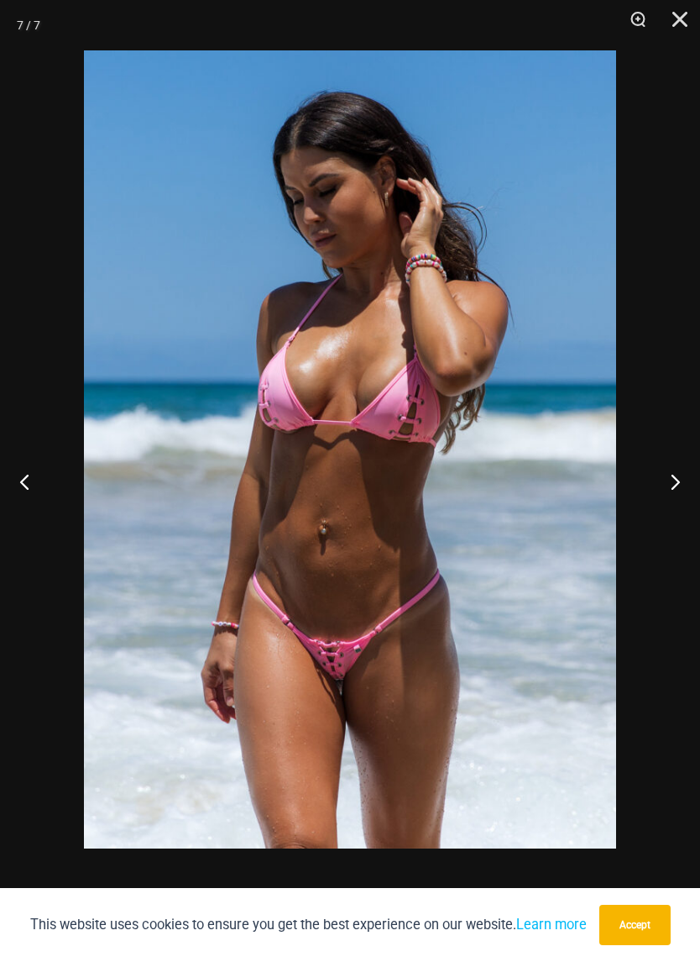
click at [678, 20] on button "Close" at bounding box center [674, 25] width 42 height 50
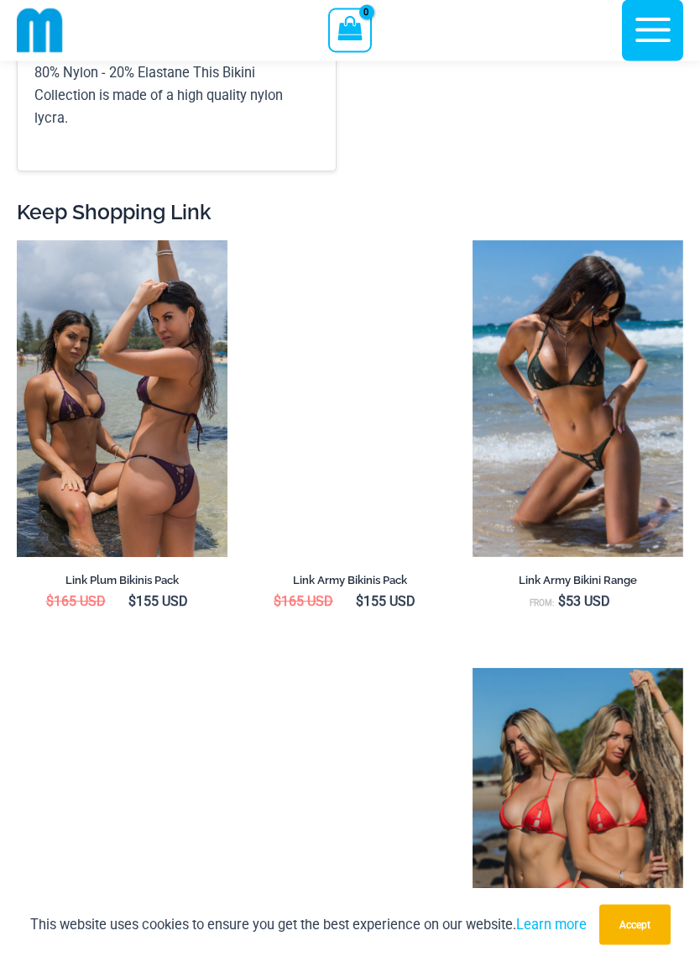
scroll to position [2198, 0]
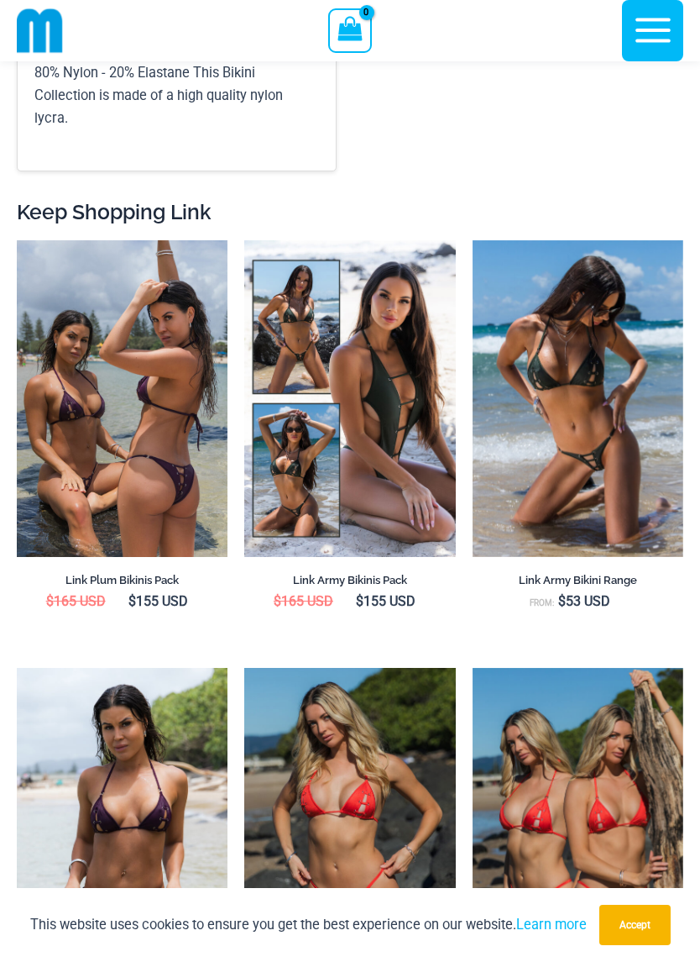
click at [17, 240] on img at bounding box center [17, 240] width 0 height 0
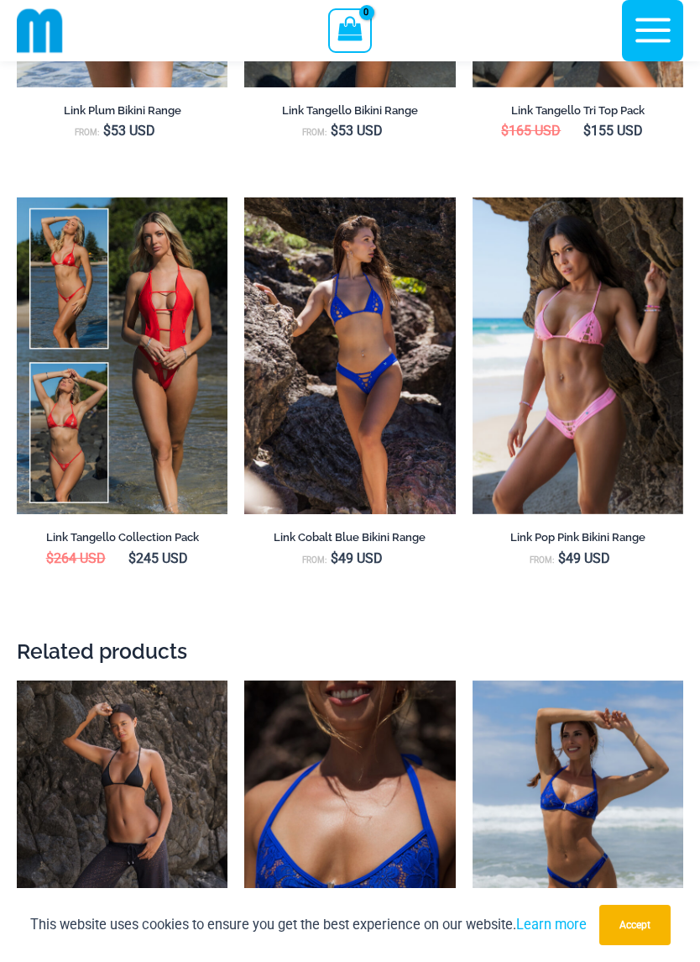
scroll to position [3042, 0]
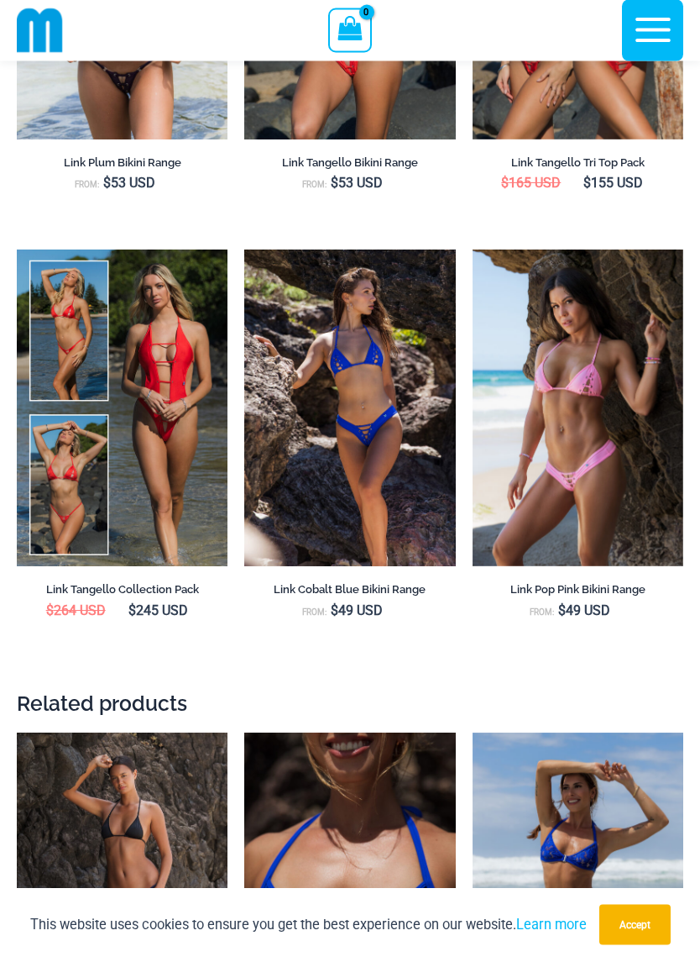
click at [473, 250] on img at bounding box center [473, 250] width 0 height 0
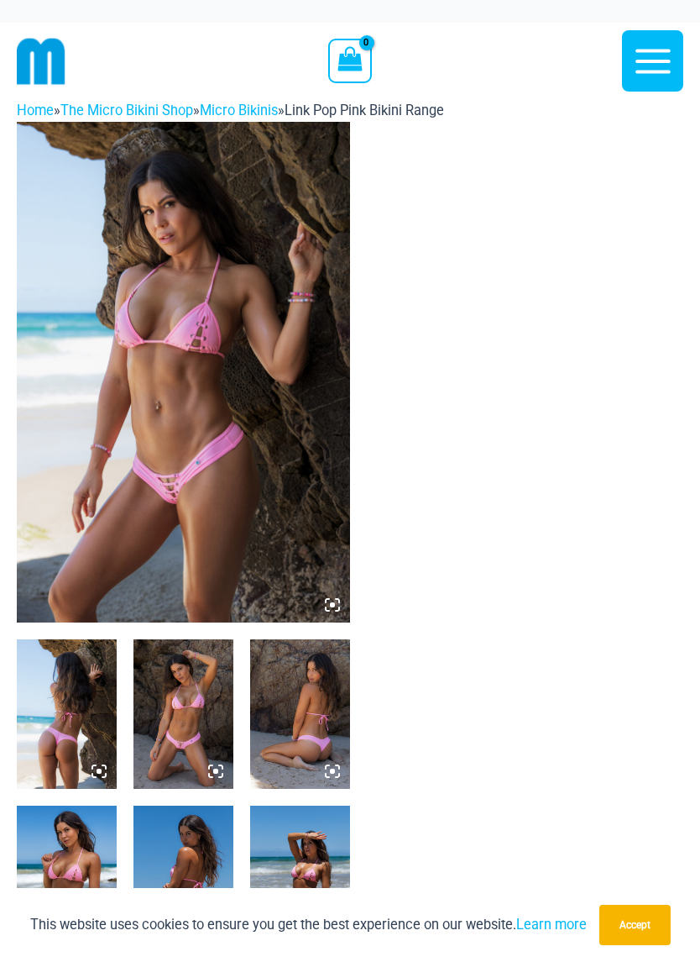
click at [157, 457] on img at bounding box center [183, 372] width 333 height 501
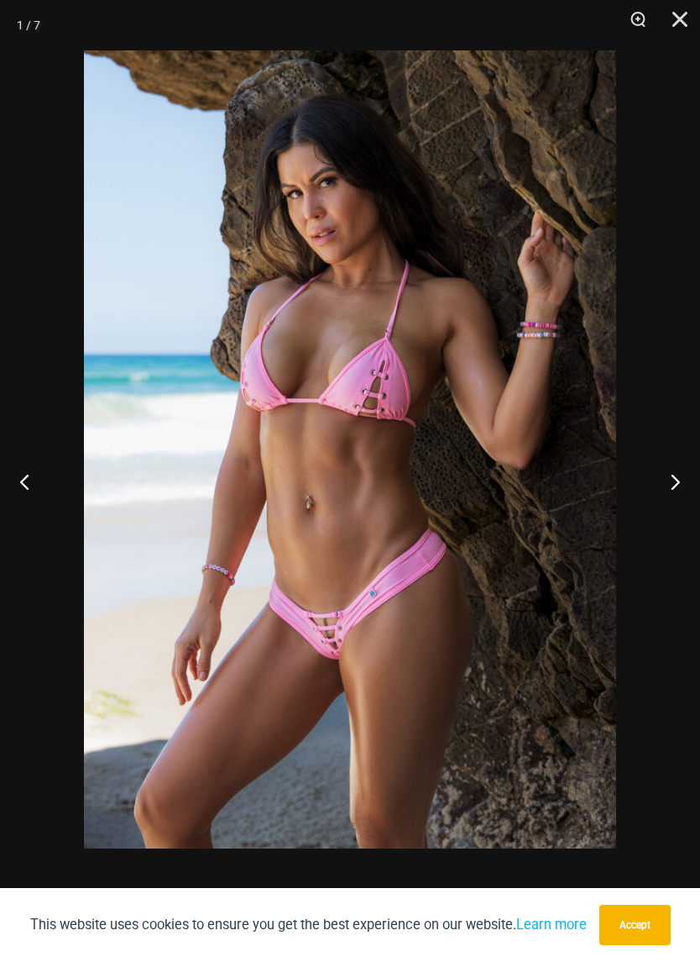
click at [674, 477] on button "Next" at bounding box center [668, 481] width 63 height 84
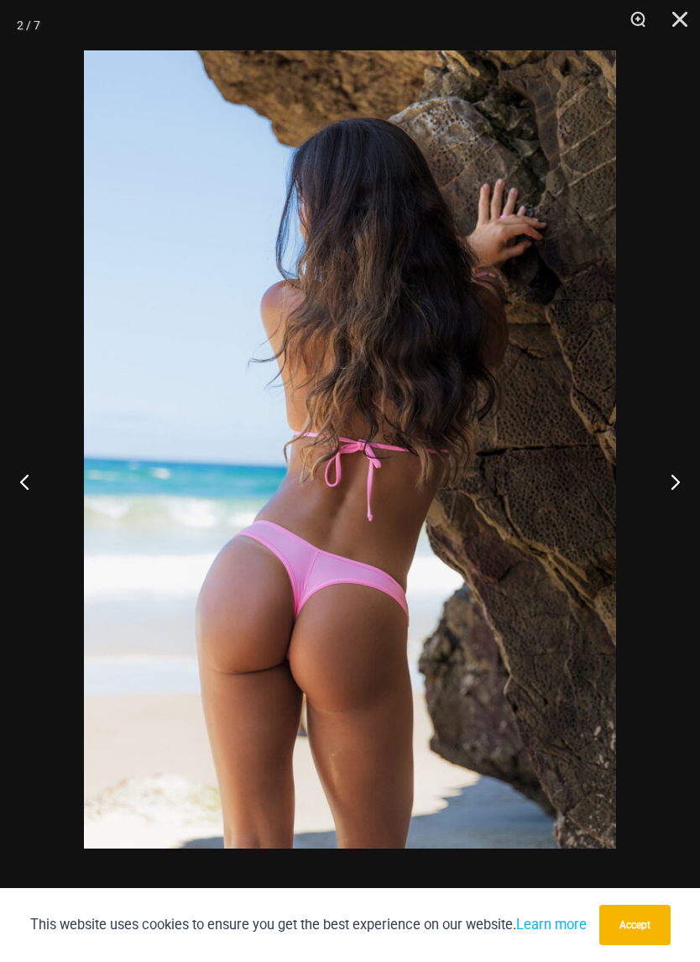
click at [676, 476] on button "Next" at bounding box center [668, 481] width 63 height 84
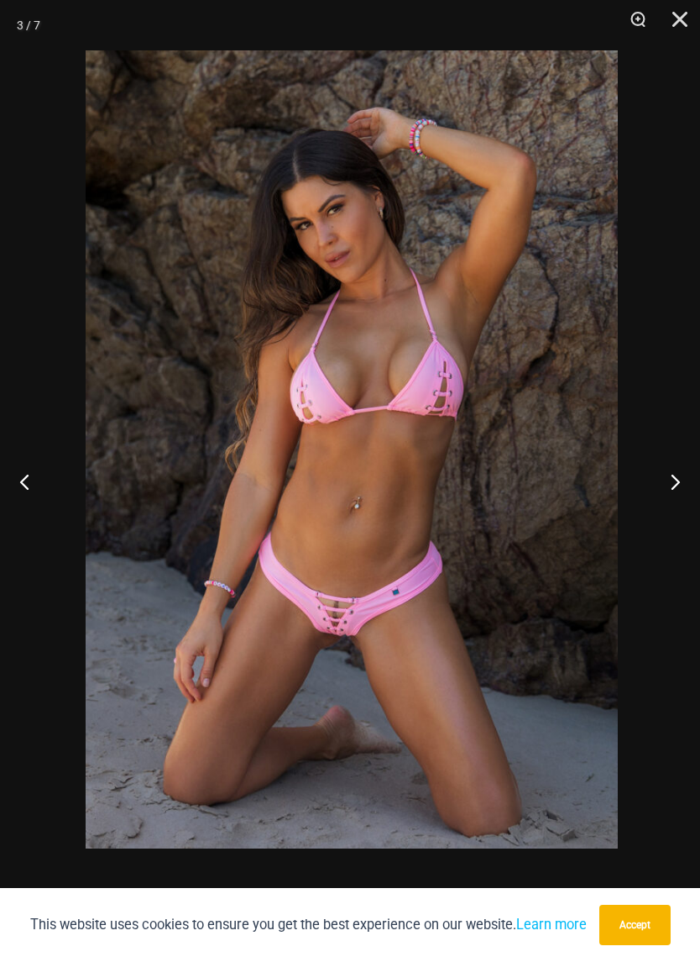
click at [674, 482] on button "Next" at bounding box center [668, 481] width 63 height 84
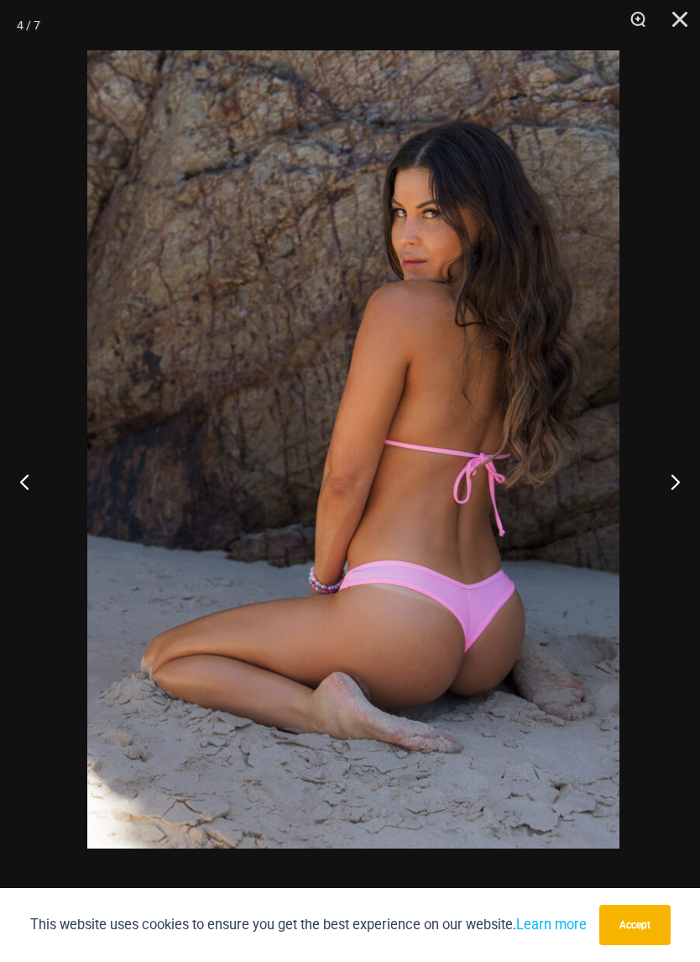
click at [677, 481] on button "Next" at bounding box center [668, 481] width 63 height 84
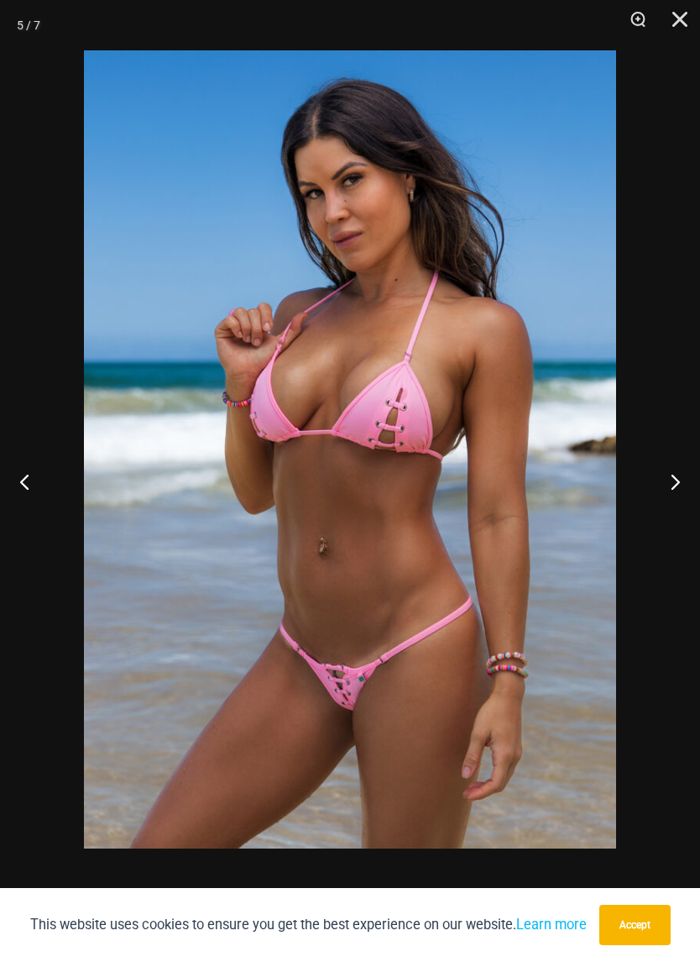
click at [674, 484] on button "Next" at bounding box center [668, 481] width 63 height 84
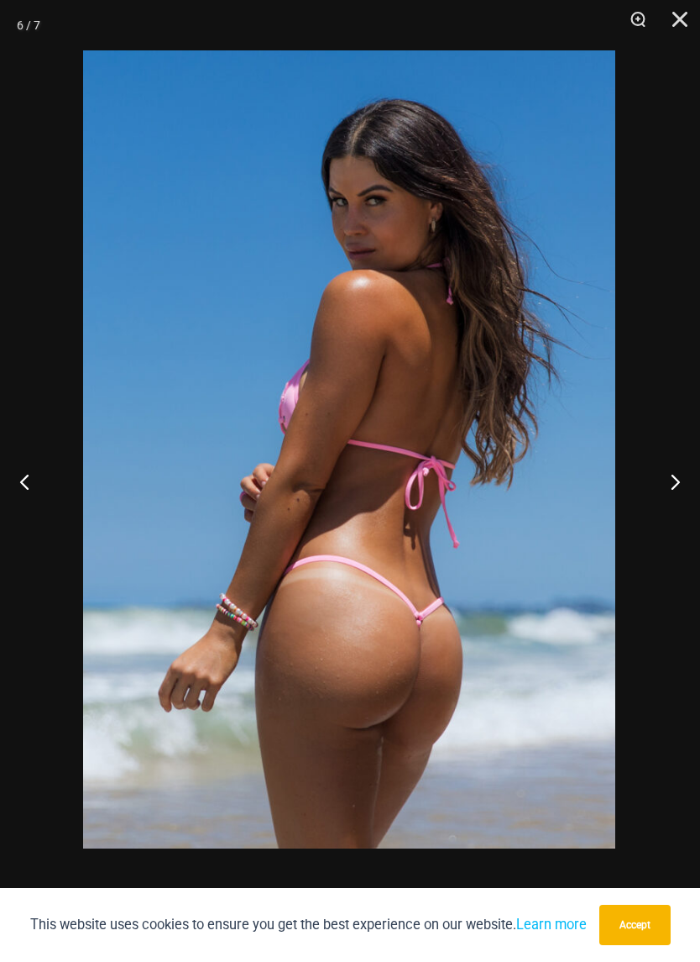
click at [678, 482] on button "Next" at bounding box center [668, 481] width 63 height 84
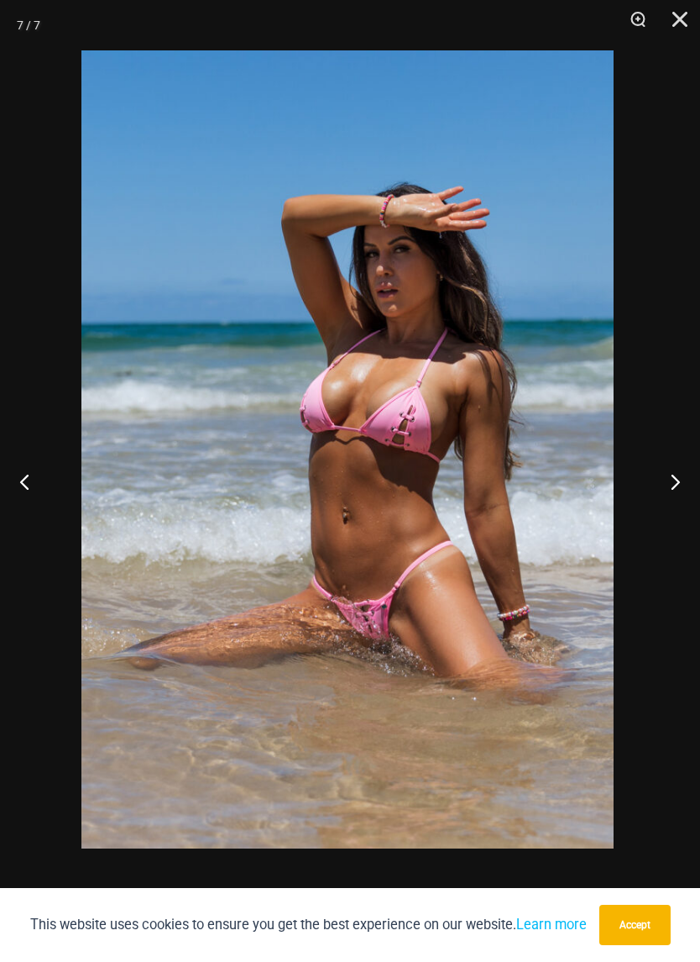
click at [687, 18] on button "Close" at bounding box center [674, 25] width 42 height 50
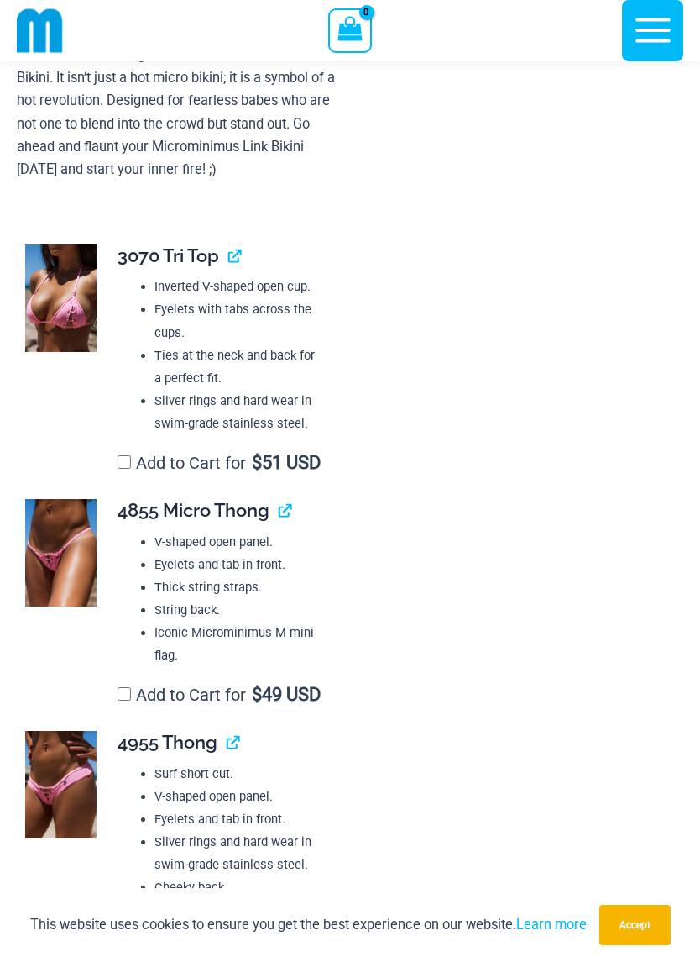
scroll to position [1198, 0]
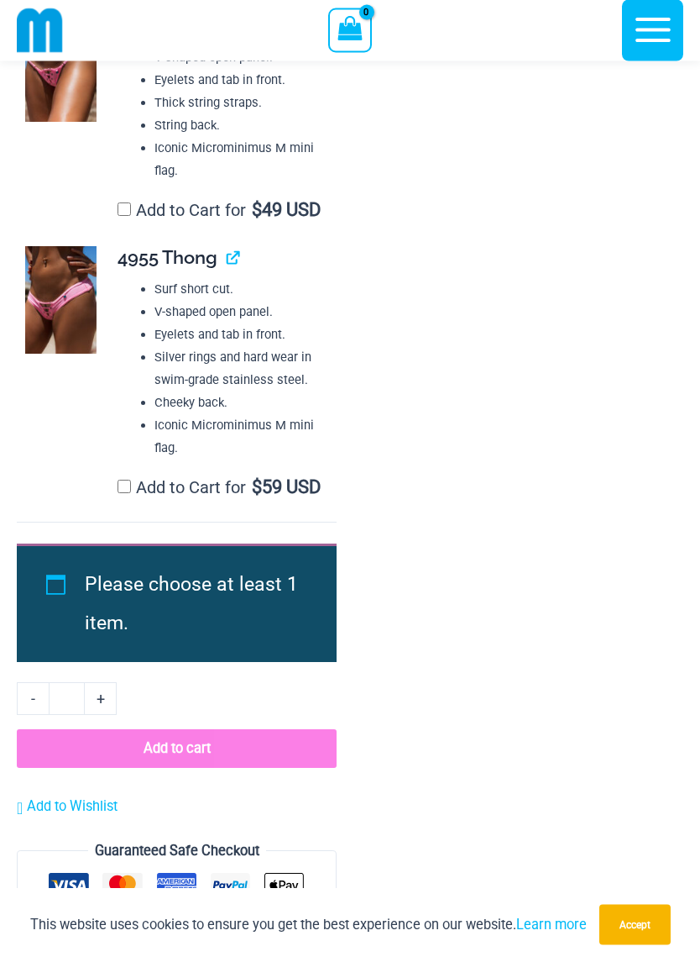
click at [61, 339] on img at bounding box center [60, 301] width 71 height 108
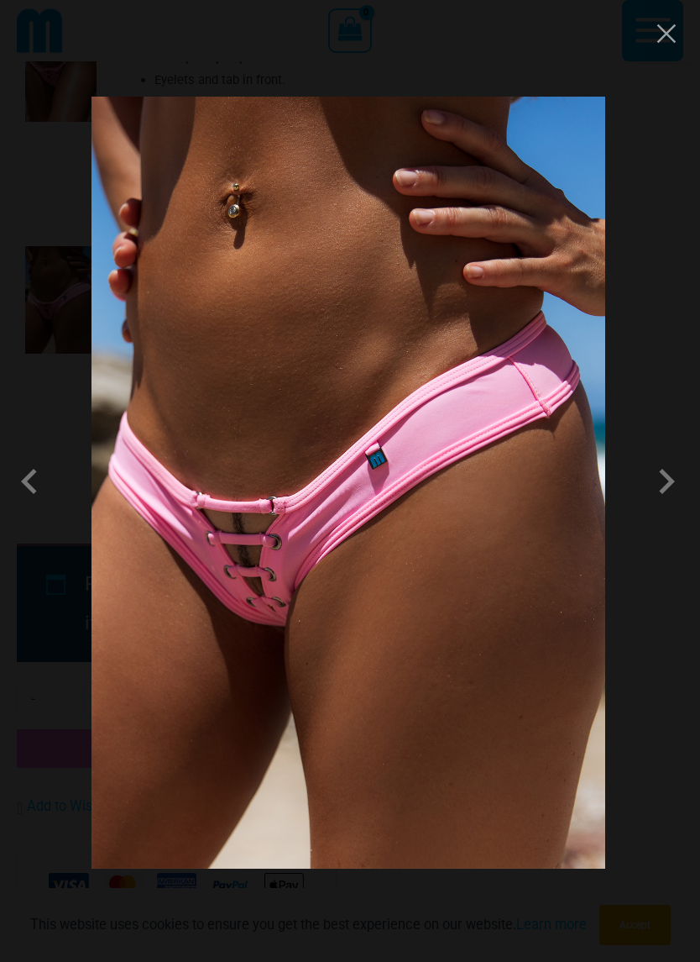
click at [100, 464] on span at bounding box center [130, 435] width 60 height 60
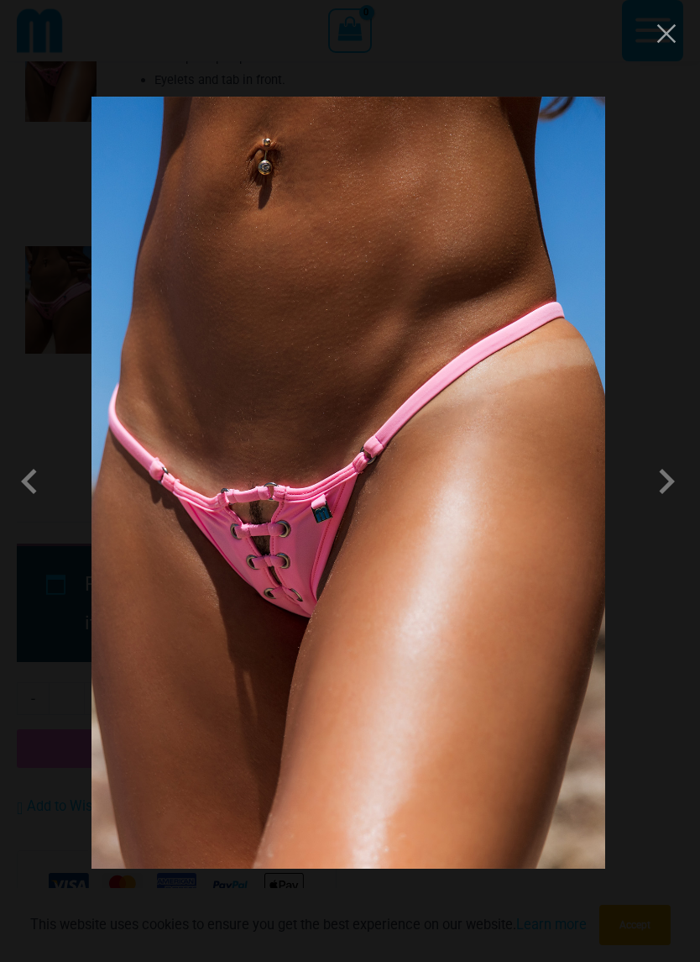
click at [649, 44] on div at bounding box center [350, 481] width 700 height 962
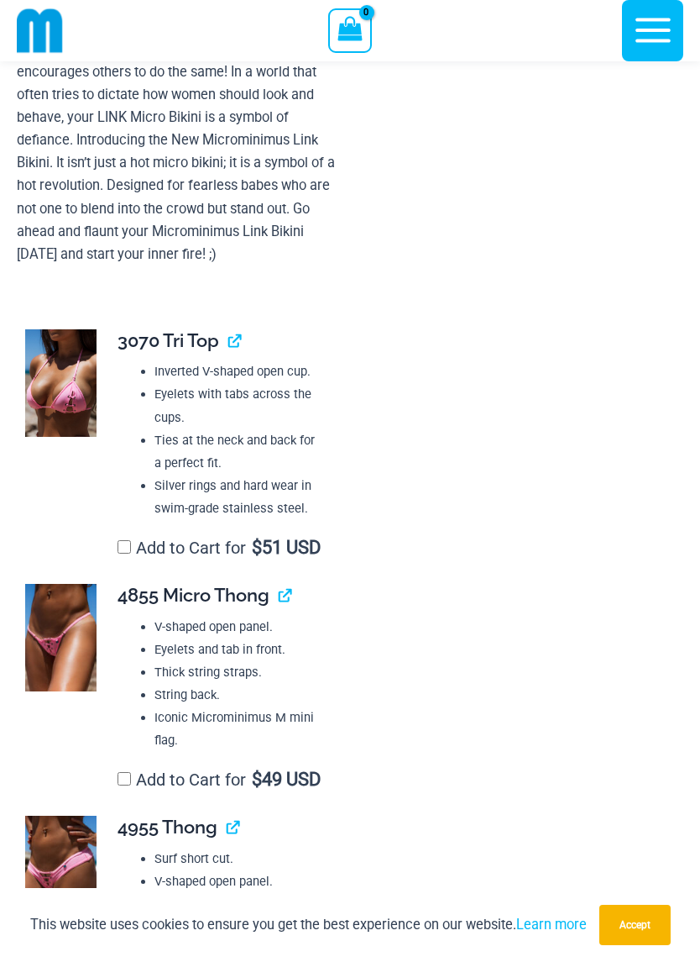
scroll to position [1036, 0]
